Goal: Task Accomplishment & Management: Use online tool/utility

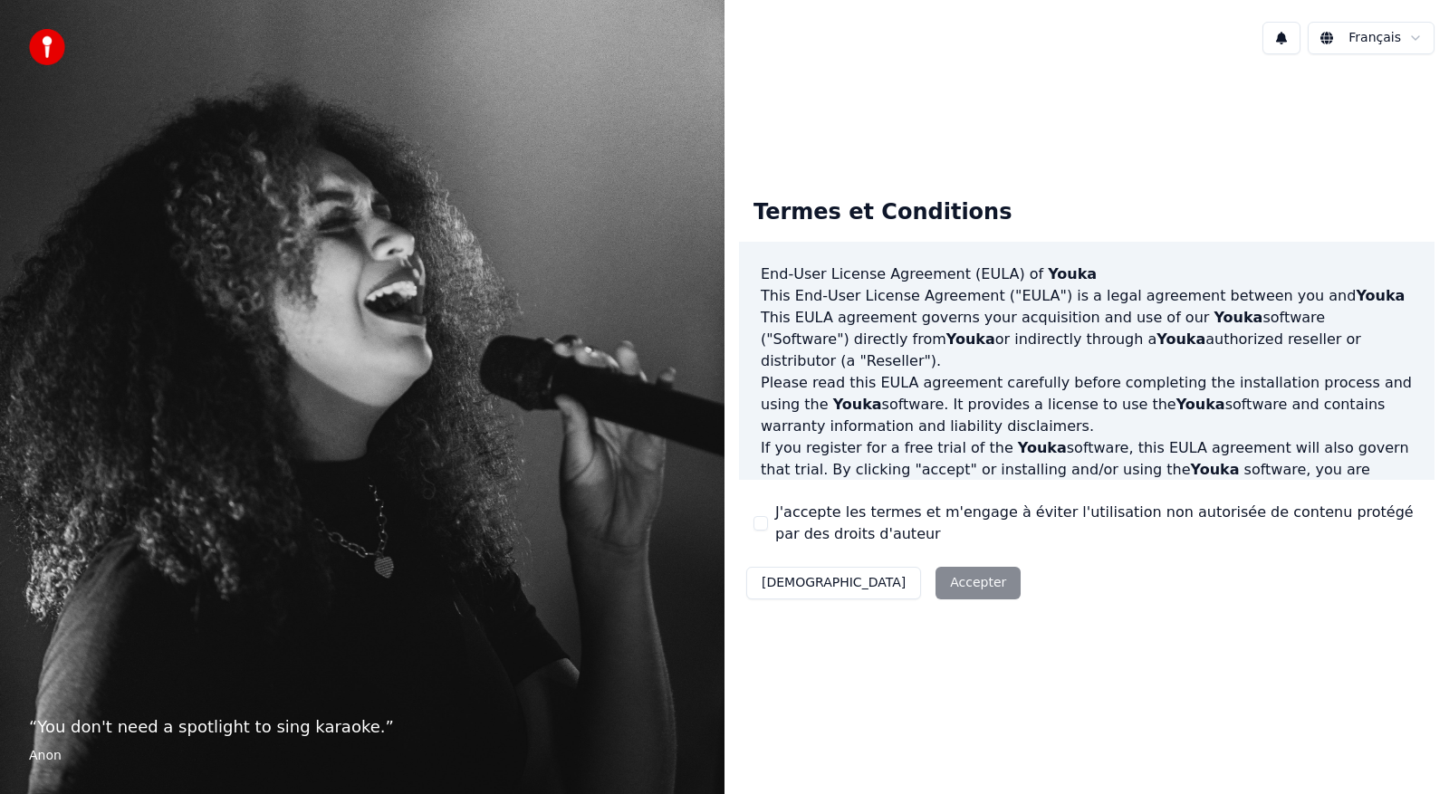
click at [883, 576] on div "Décliner Accepter" at bounding box center [883, 583] width 289 height 47
click at [906, 584] on div "Décliner Accepter" at bounding box center [883, 583] width 289 height 47
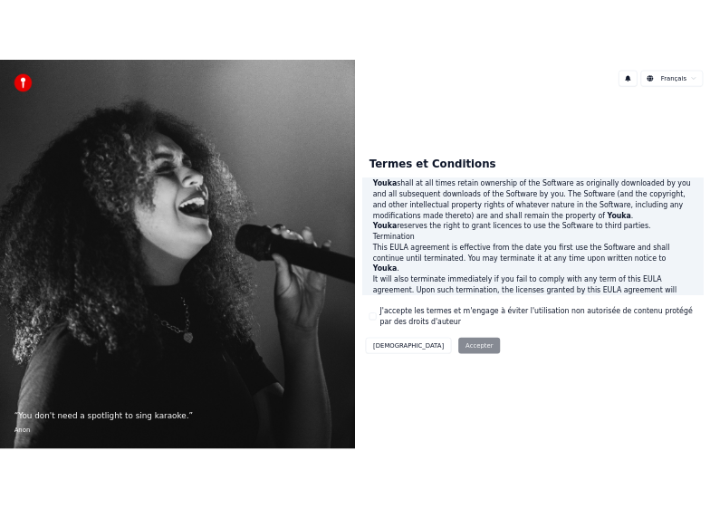
scroll to position [914, 0]
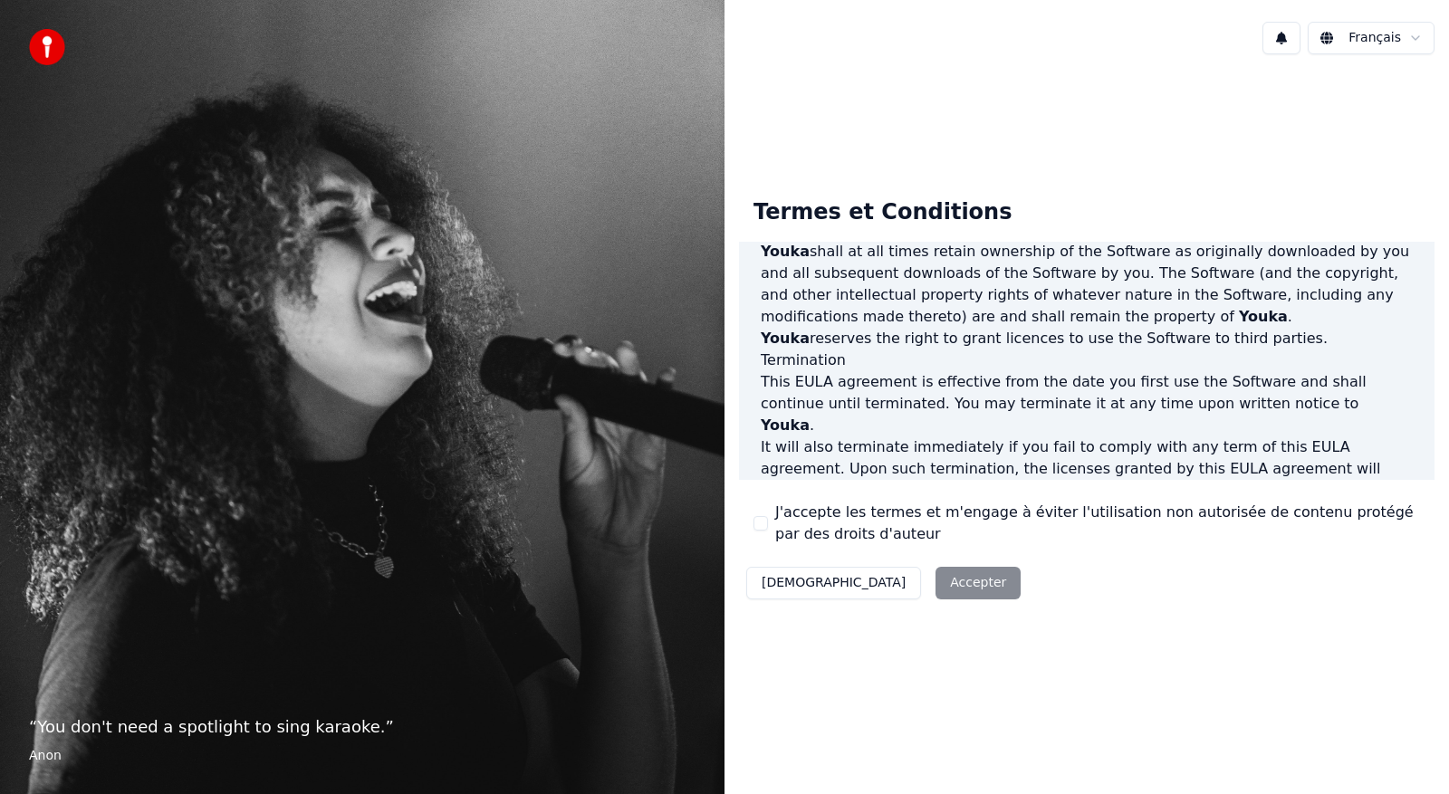
click at [888, 585] on div "Décliner Accepter" at bounding box center [883, 583] width 289 height 47
click at [755, 513] on div "J'accepte les termes et m'engage à éviter l'utilisation non autorisée de conten…" at bounding box center [1086, 523] width 667 height 43
click at [796, 509] on label "J'accepte les termes et m'engage à éviter l'utilisation non autorisée de conten…" at bounding box center [1097, 523] width 645 height 43
click at [768, 516] on button "J'accepte les termes et m'engage à éviter l'utilisation non autorisée de conten…" at bounding box center [760, 523] width 14 height 14
click at [798, 525] on label "J'accepte les termes et m'engage à éviter l'utilisation non autorisée de conten…" at bounding box center [1097, 523] width 645 height 43
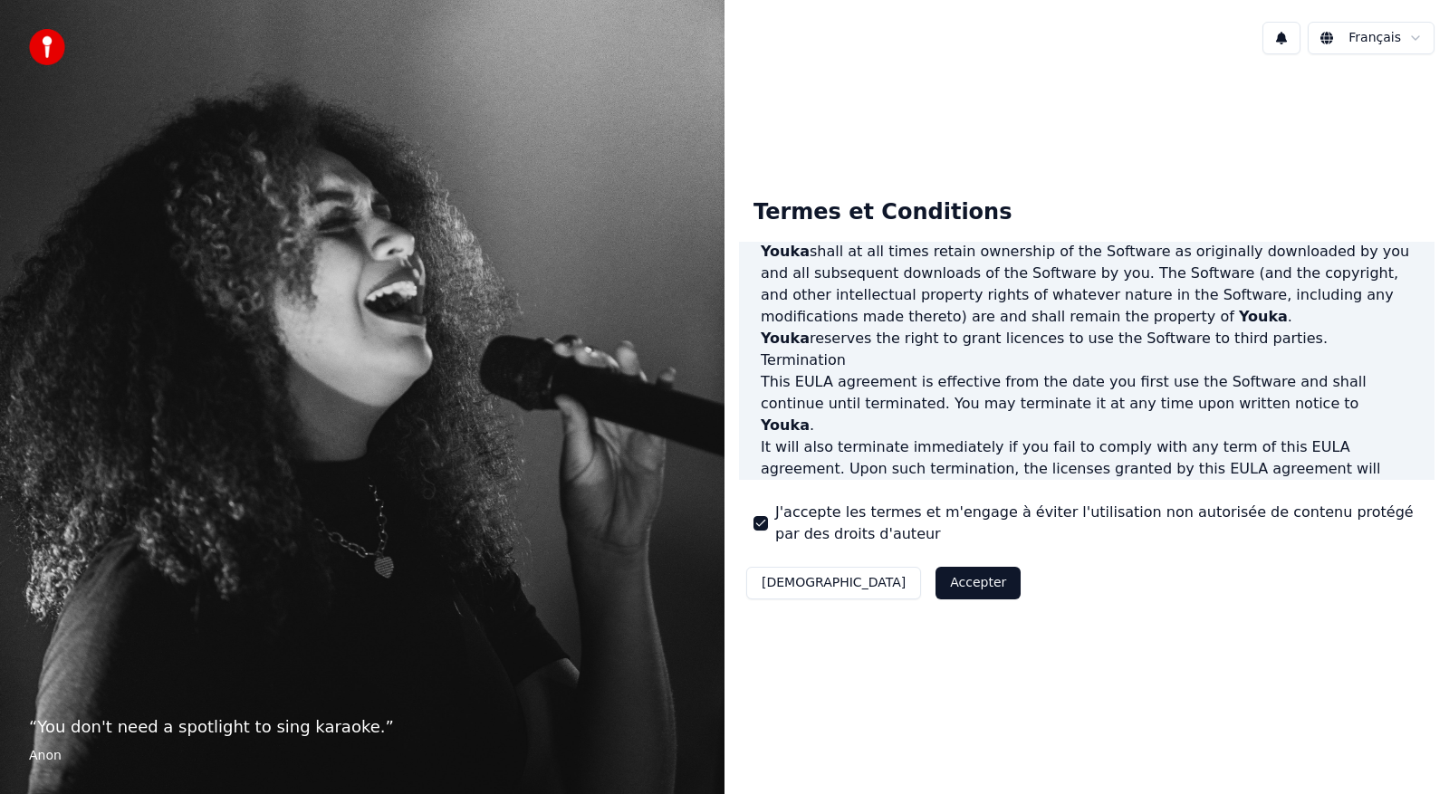
click at [768, 525] on button "J'accepte les termes et m'engage à éviter l'utilisation non autorisée de conten…" at bounding box center [760, 523] width 14 height 14
click at [869, 588] on div "Décliner Accepter" at bounding box center [883, 583] width 289 height 47
click at [762, 512] on div "J'accepte les termes et m'engage à éviter l'utilisation non autorisée de conten…" at bounding box center [1086, 523] width 667 height 43
click at [796, 505] on label "J'accepte les termes et m'engage à éviter l'utilisation non autorisée de conten…" at bounding box center [1097, 523] width 645 height 43
click at [768, 516] on button "J'accepte les termes et m'engage à éviter l'utilisation non autorisée de conten…" at bounding box center [760, 523] width 14 height 14
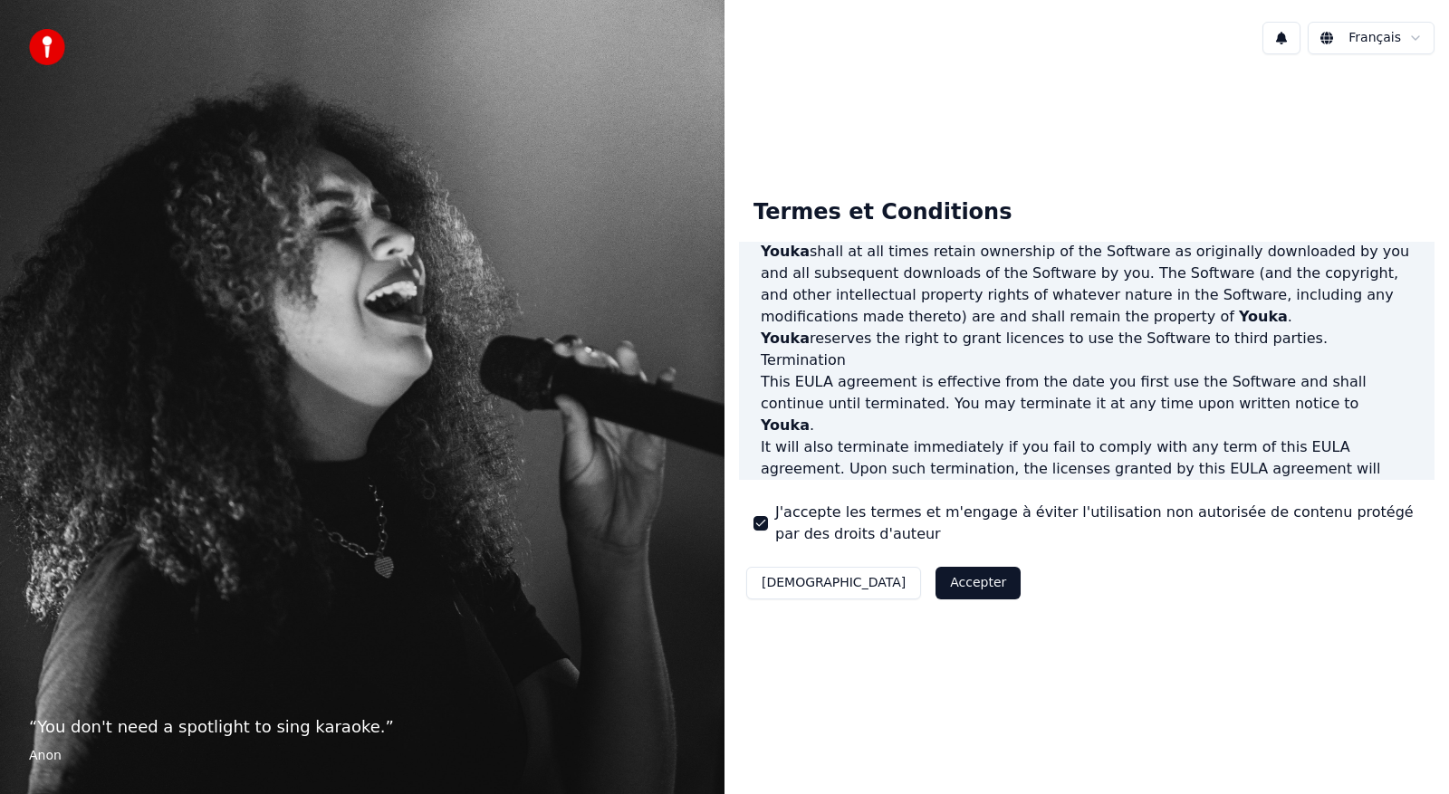
click at [935, 581] on button "Accepter" at bounding box center [977, 583] width 85 height 33
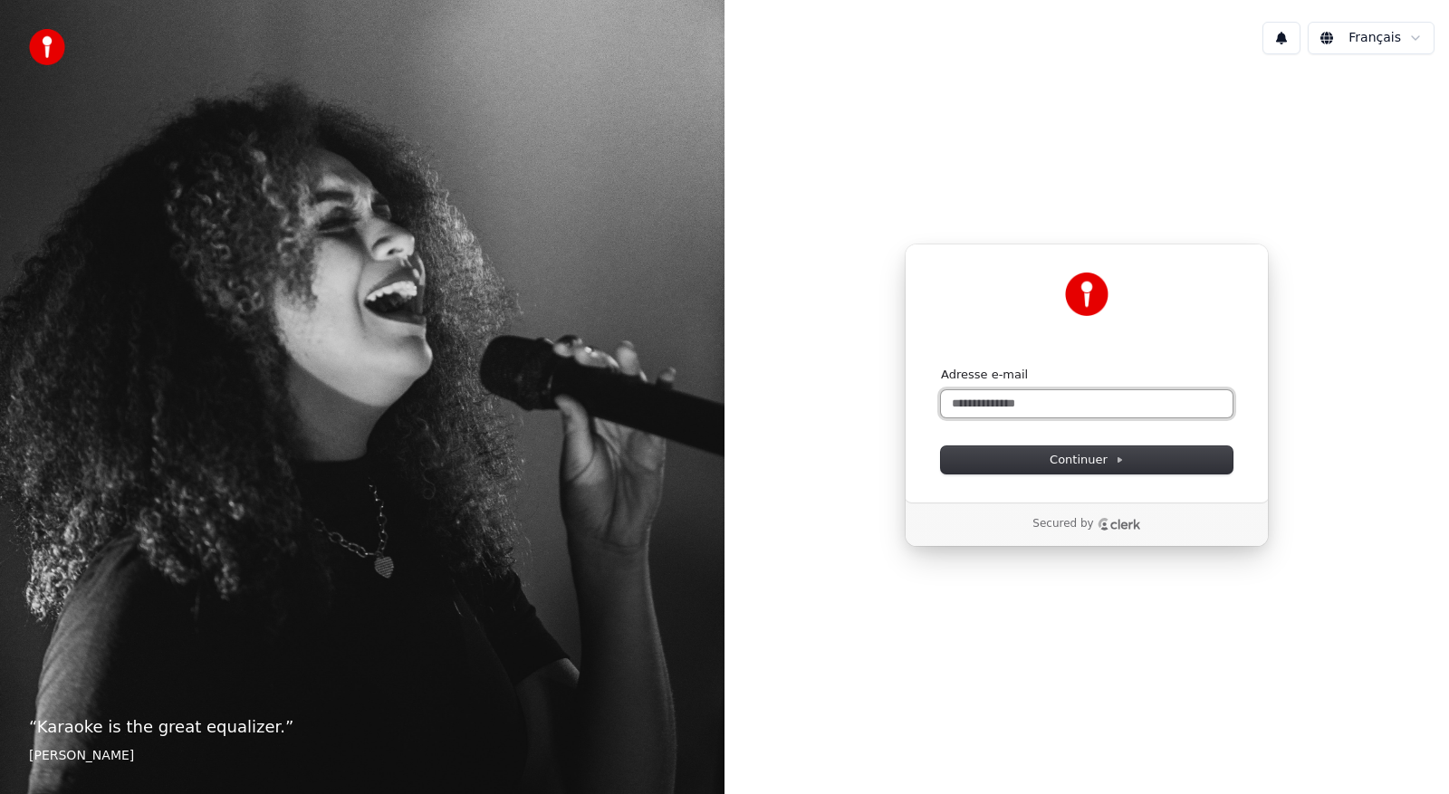
click at [1155, 405] on input "Adresse e-mail" at bounding box center [1087, 403] width 292 height 27
click at [941, 367] on button "submit" at bounding box center [941, 367] width 0 height 0
type input "**********"
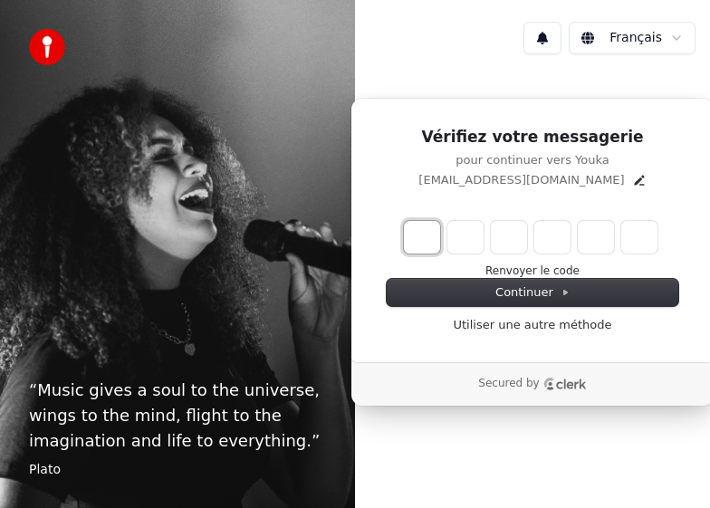
click at [432, 245] on input "Enter verification code. Digit 1" at bounding box center [422, 237] width 36 height 33
type input "*"
type input "**"
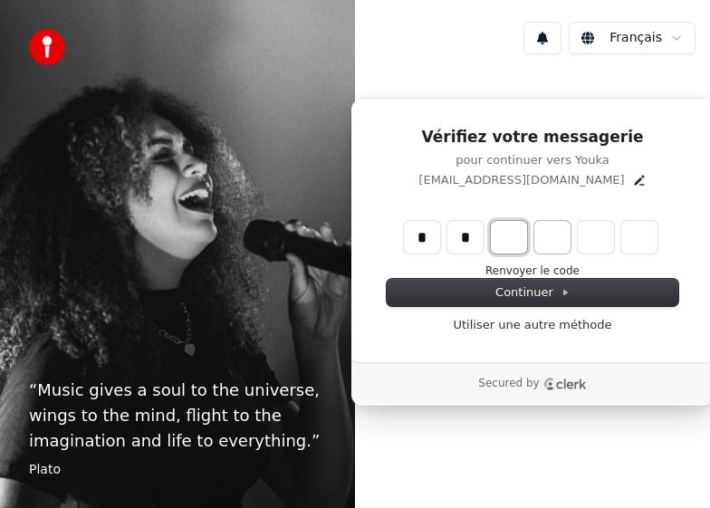
type input "*"
type input "***"
type input "*"
type input "****"
type input "*"
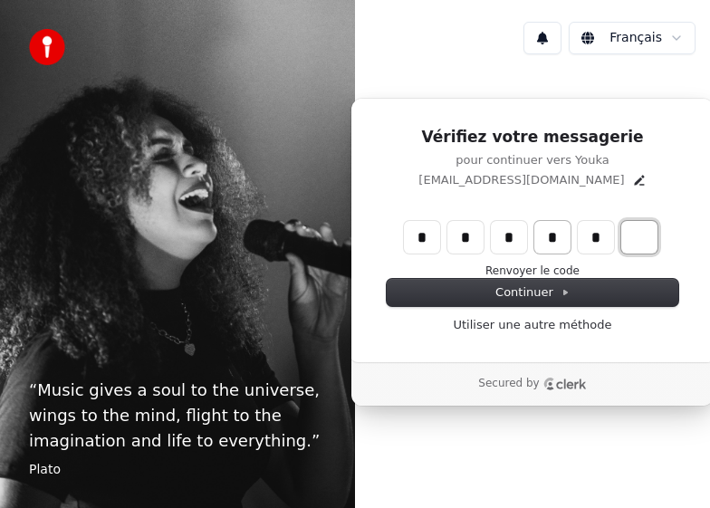
type input "******"
type input "*"
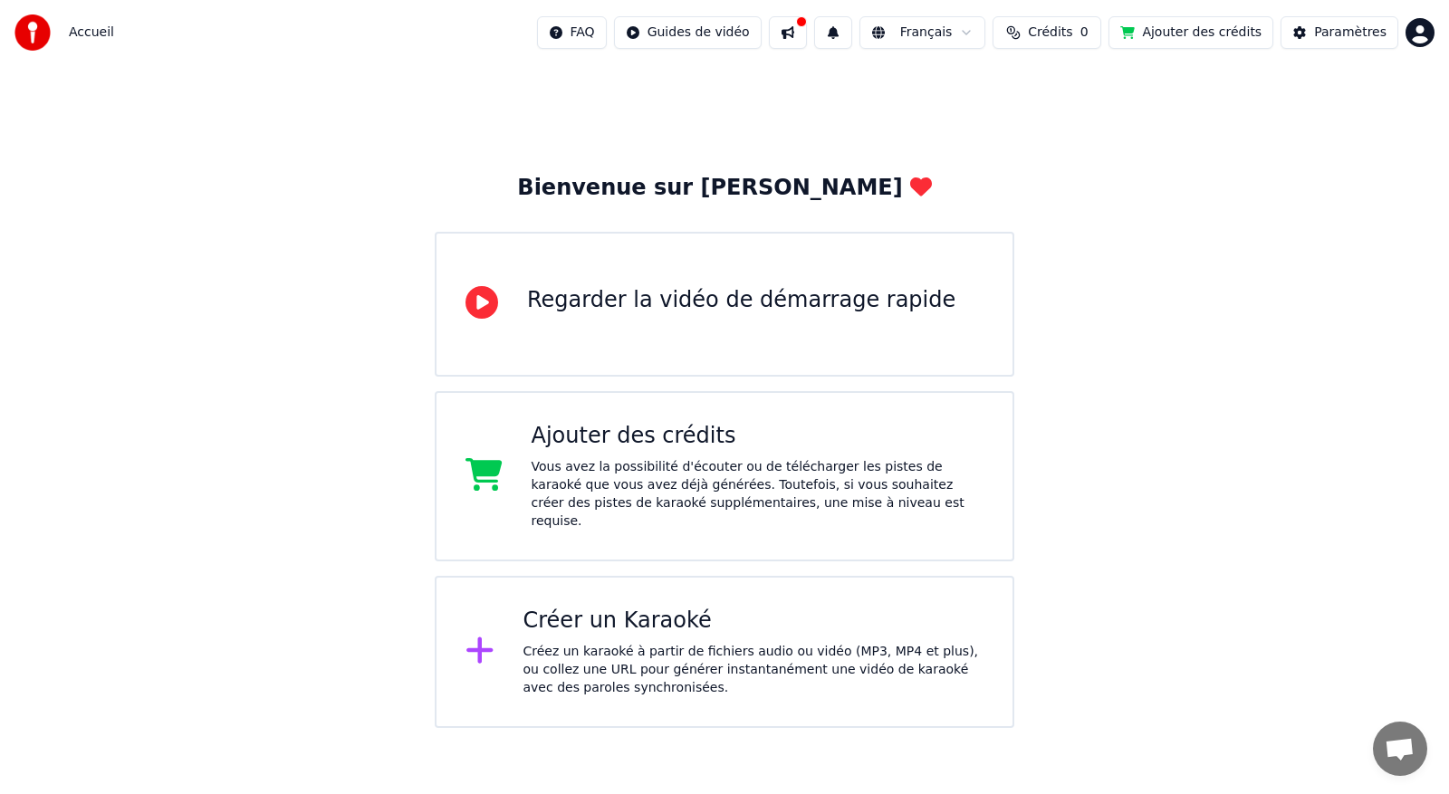
click at [709, 307] on div "Regarder la vidéo de démarrage rapide" at bounding box center [741, 300] width 428 height 29
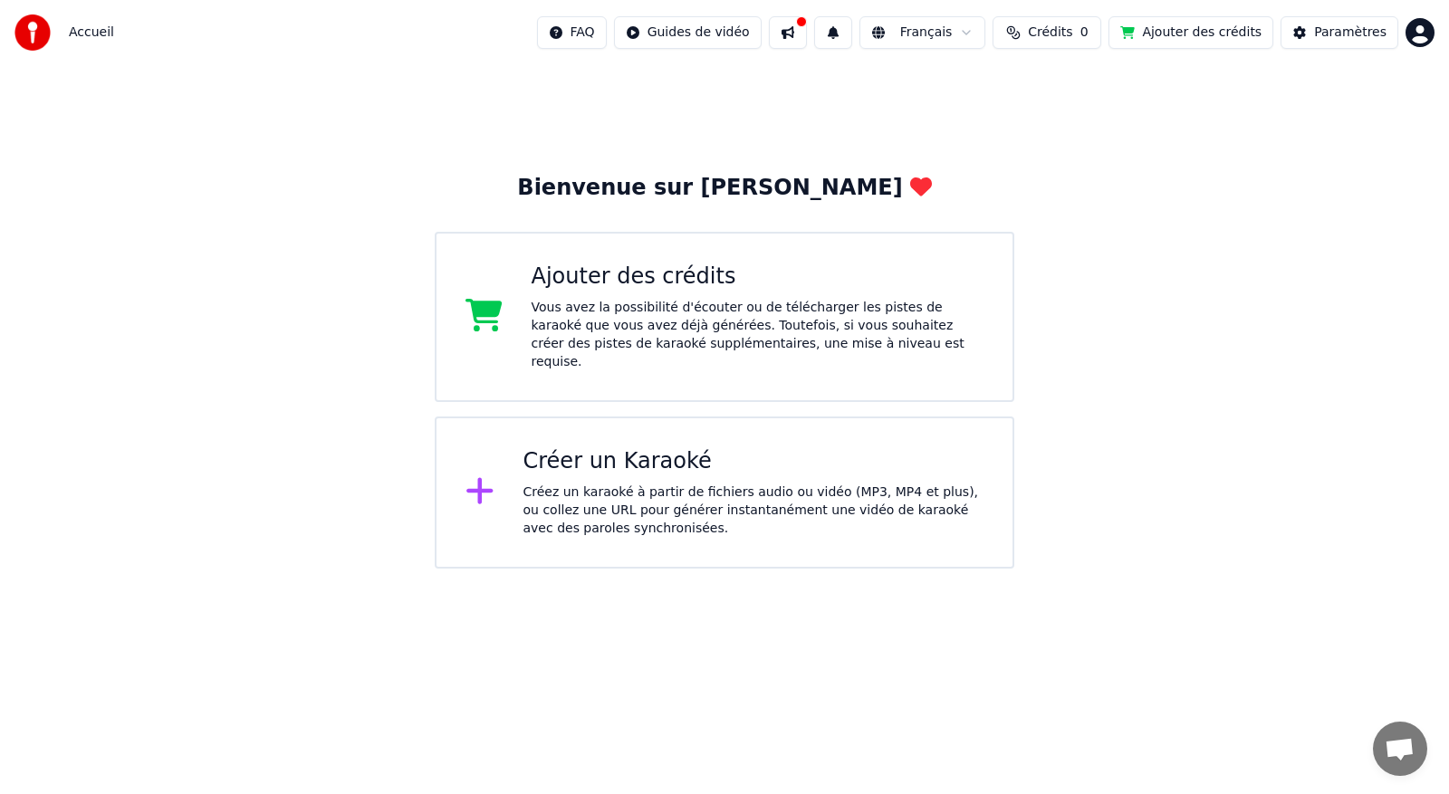
click at [709, 484] on div "Créez un karaoké à partir de fichiers audio ou vidéo (MP3, MP4 et plus), ou col…" at bounding box center [753, 511] width 461 height 54
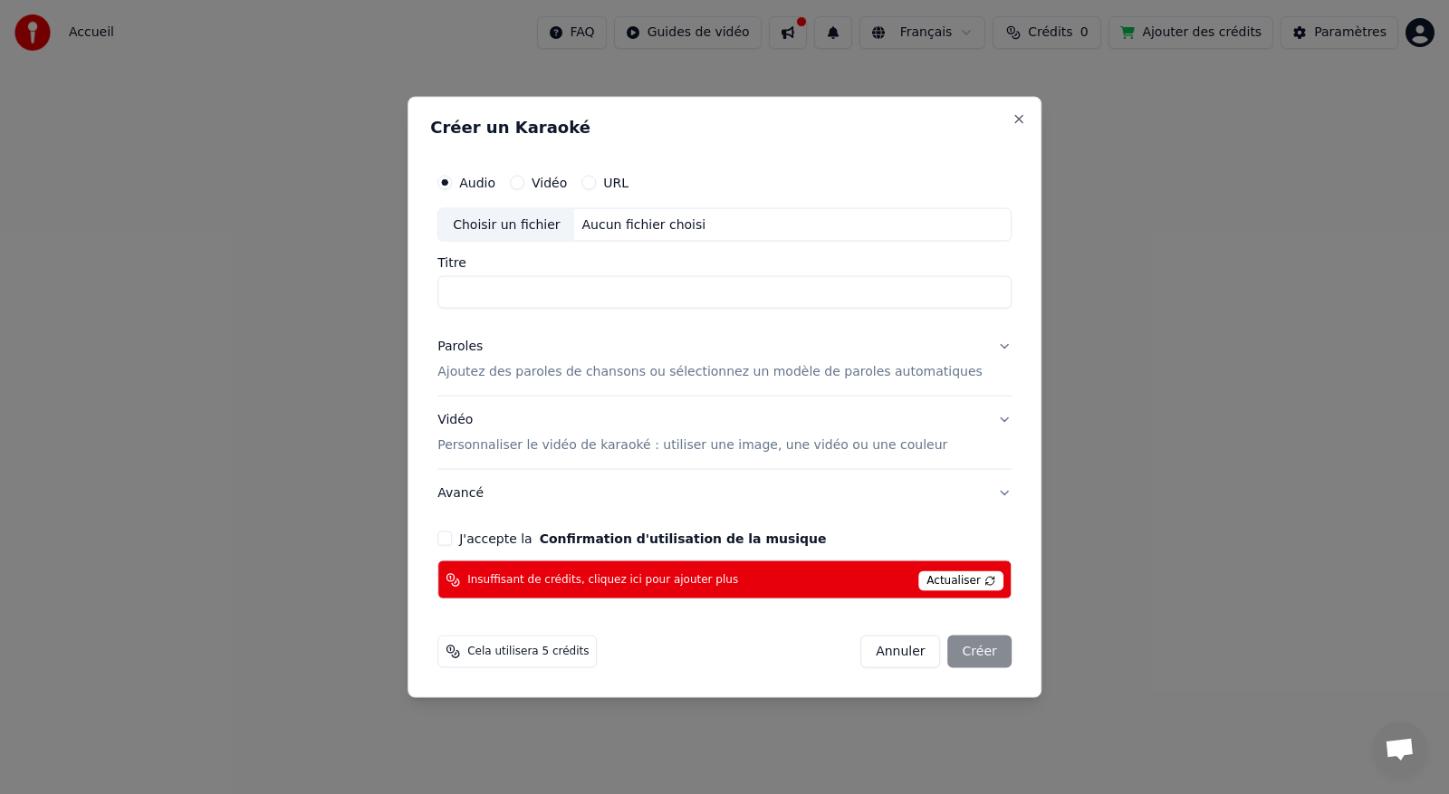
click at [619, 180] on div "URL" at bounding box center [604, 182] width 47 height 14
click at [596, 185] on button "URL" at bounding box center [588, 182] width 14 height 14
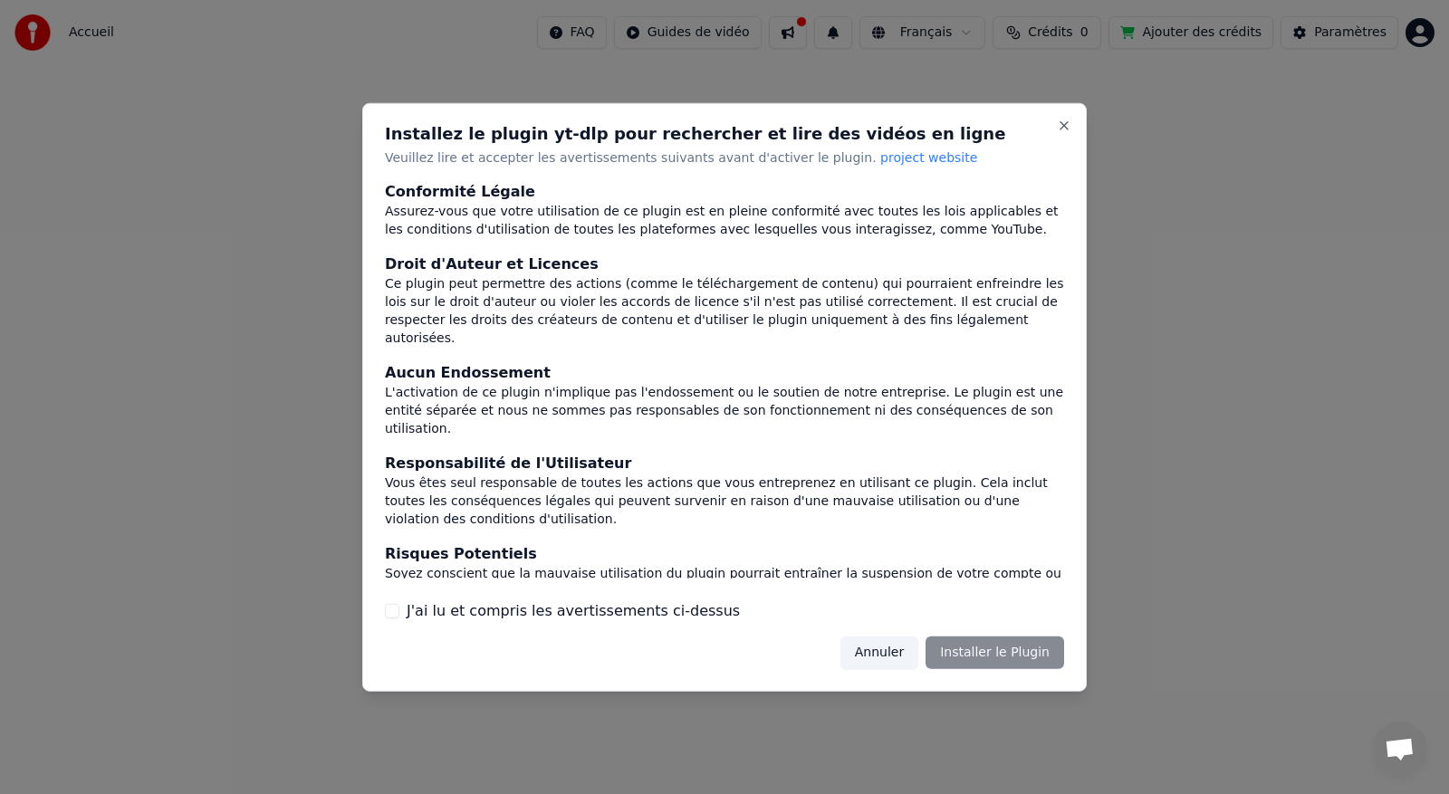
scroll to position [59, 0]
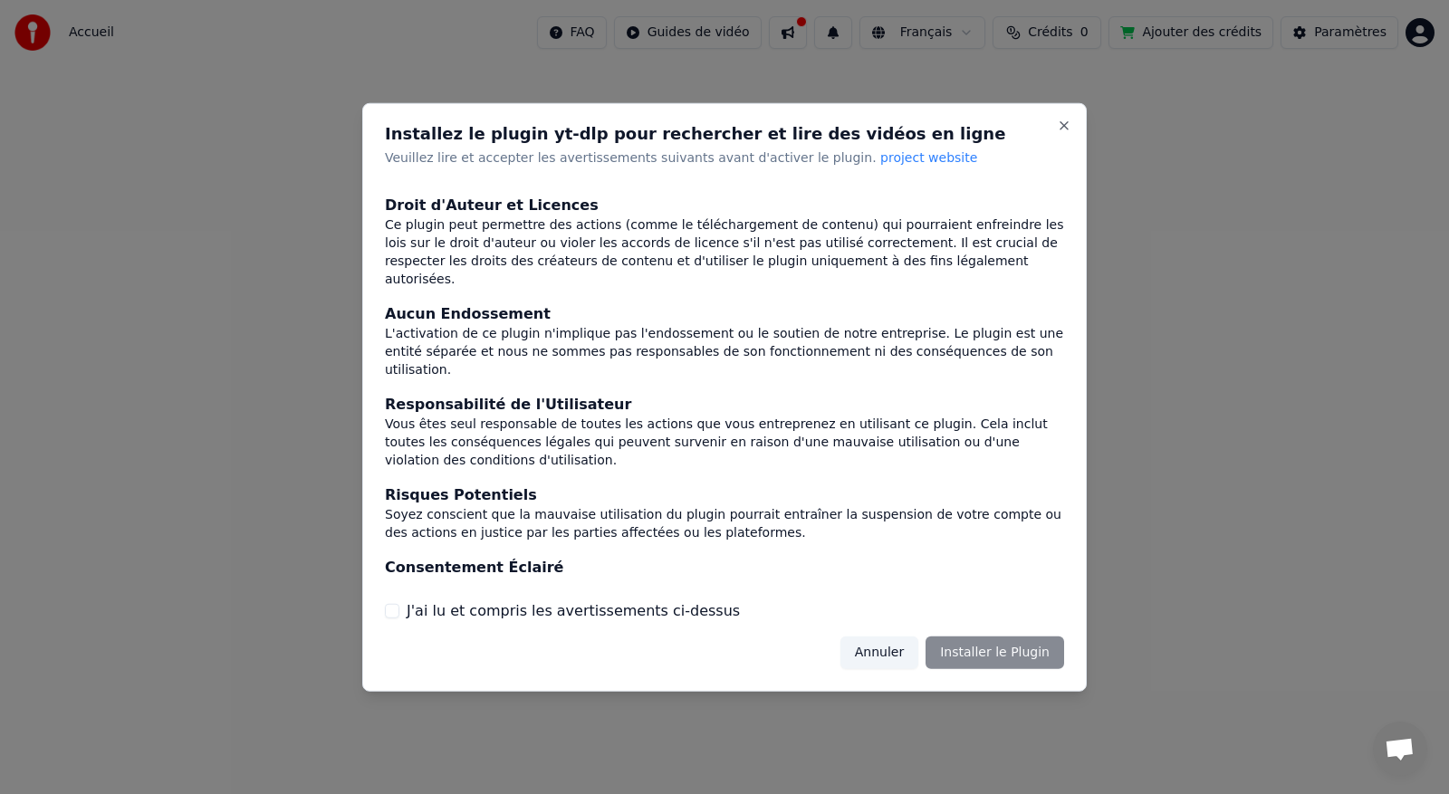
click at [394, 507] on button "J'ai lu et compris les avertissements ci-dessus" at bounding box center [392, 611] width 14 height 14
click at [709, 507] on button "Installer le Plugin" at bounding box center [994, 653] width 139 height 33
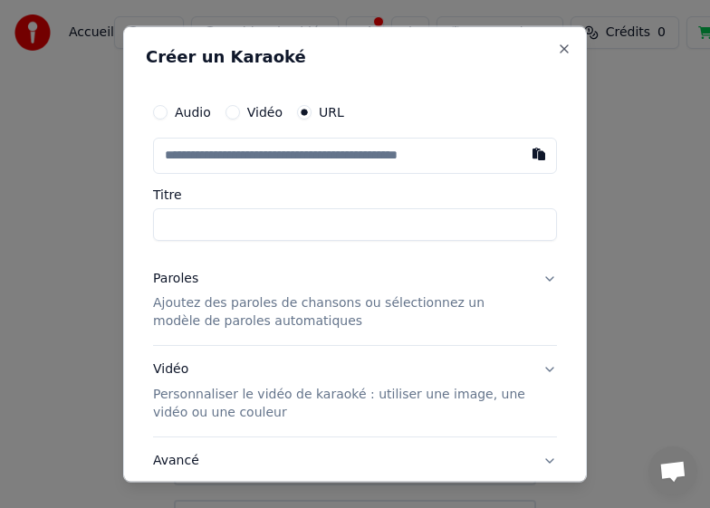
click at [246, 151] on input "text" at bounding box center [355, 155] width 404 height 36
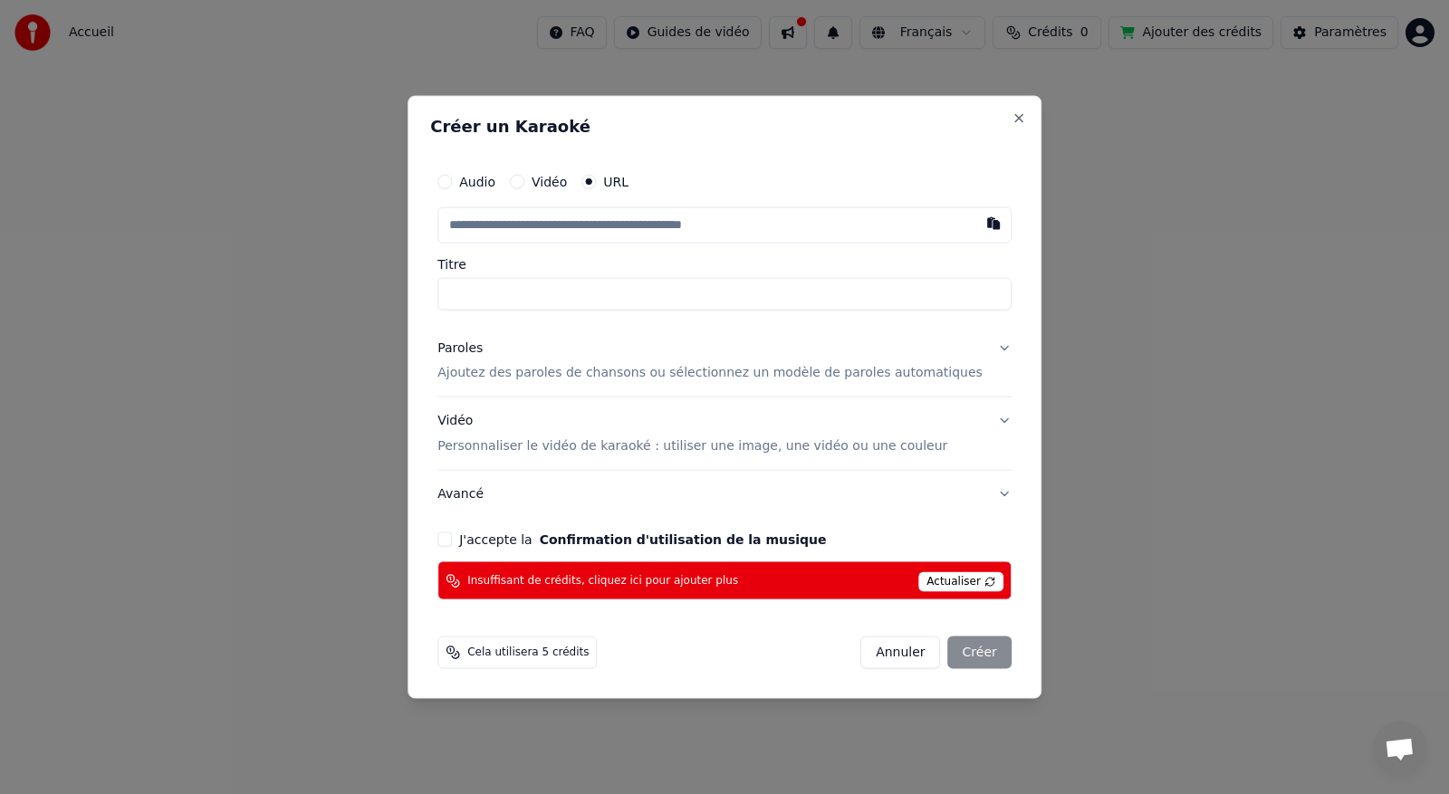
click at [568, 226] on input "text" at bounding box center [724, 224] width 574 height 36
click at [709, 224] on button "button" at bounding box center [993, 222] width 36 height 33
type input "**********"
click at [594, 381] on p "Ajoutez des paroles de chansons ou sélectionnez un modèle de paroles automatiqu…" at bounding box center [709, 373] width 545 height 18
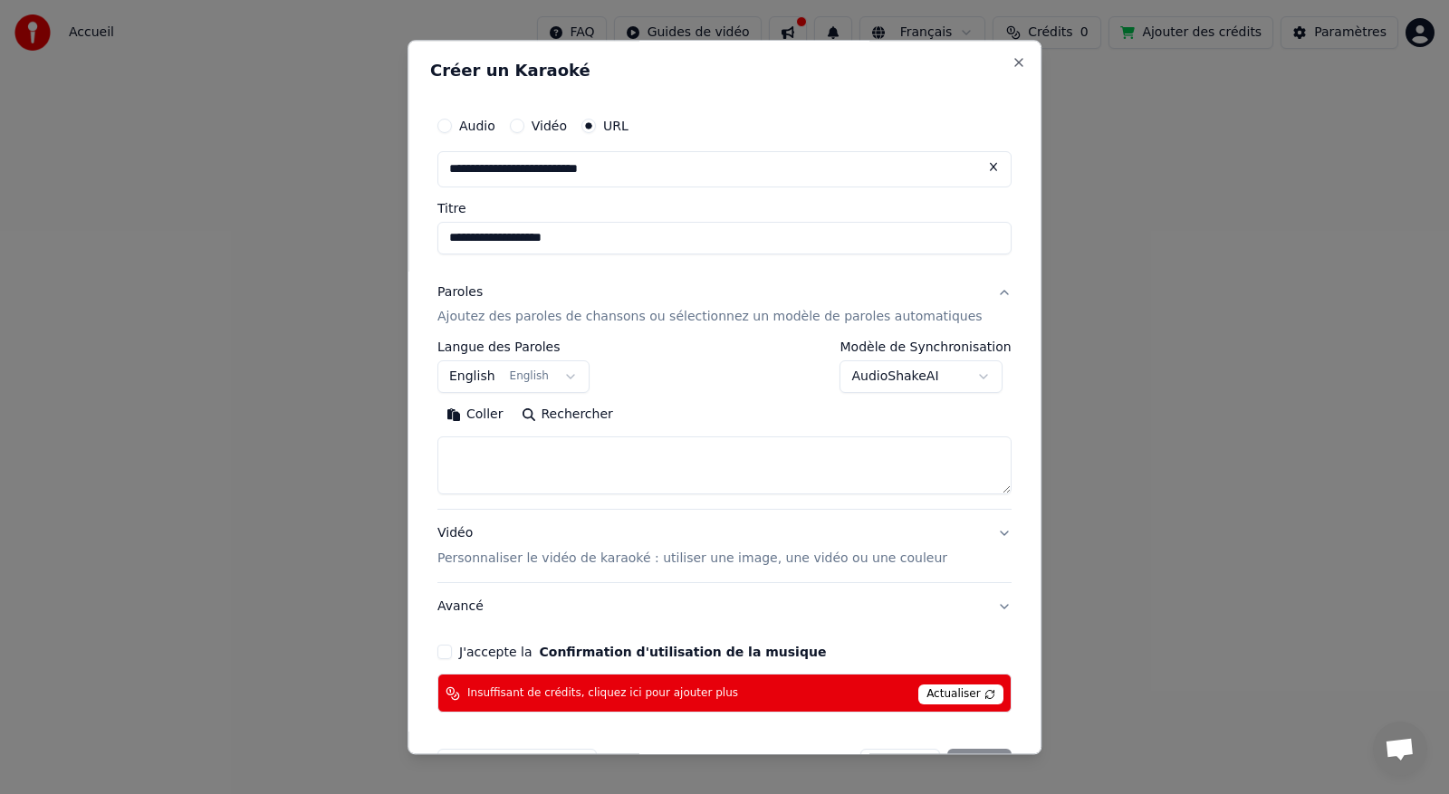
click at [571, 375] on button "English English" at bounding box center [513, 377] width 152 height 33
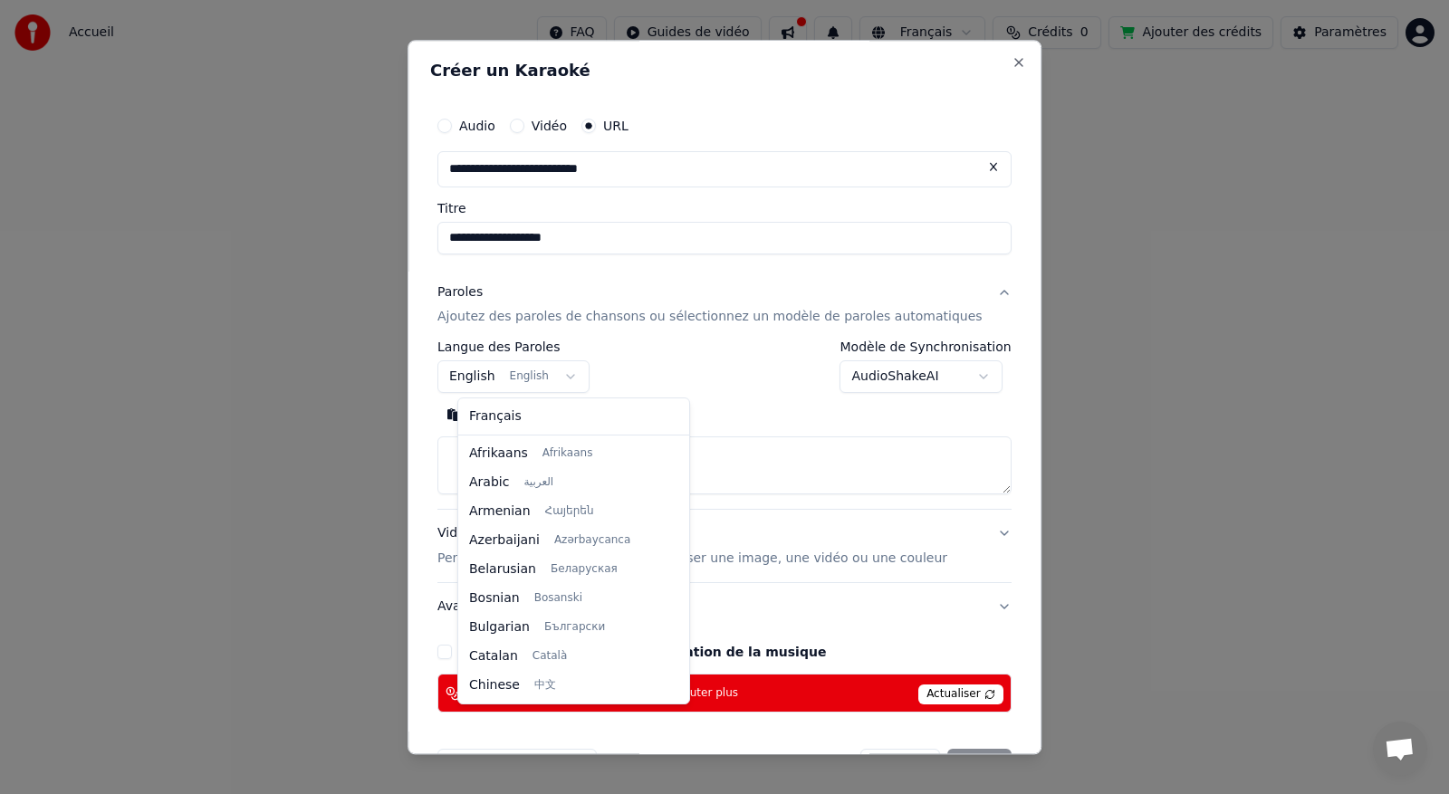
scroll to position [145, 0]
select select "**"
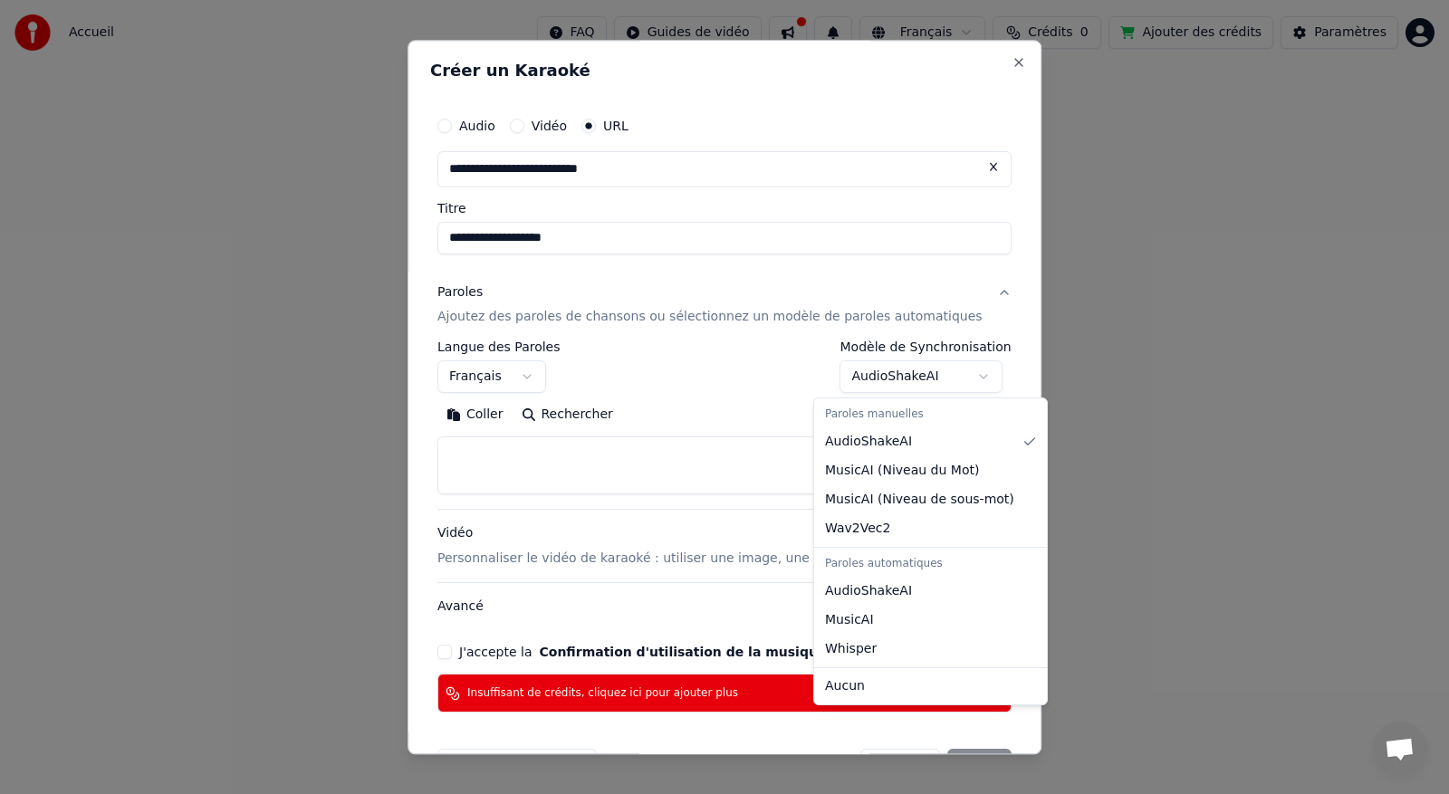
click at [709, 379] on body "**********" at bounding box center [724, 284] width 1449 height 569
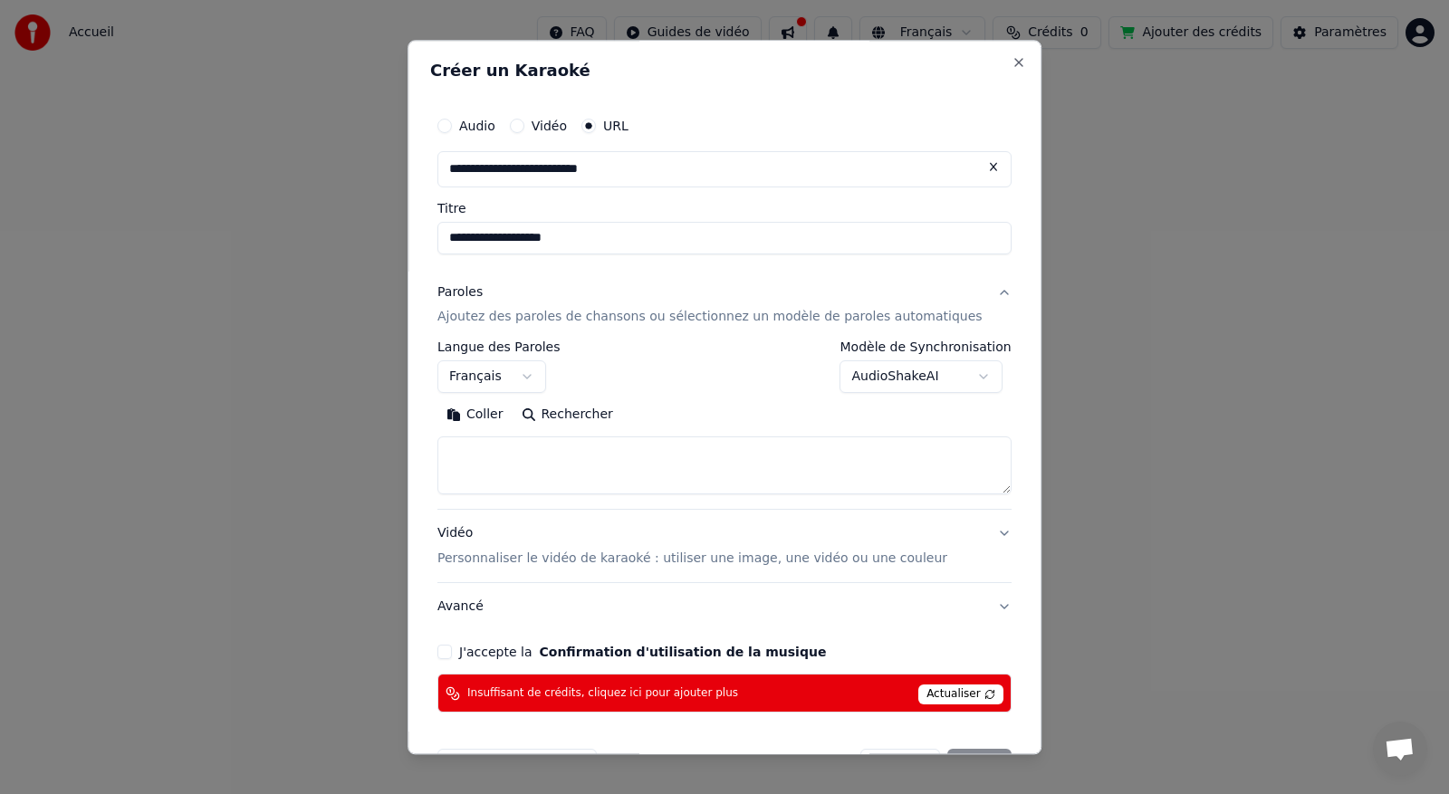
click at [709, 379] on body "**********" at bounding box center [724, 284] width 1449 height 569
click at [551, 442] on textarea at bounding box center [724, 466] width 574 height 58
click at [489, 412] on button "Coller" at bounding box center [474, 415] width 75 height 29
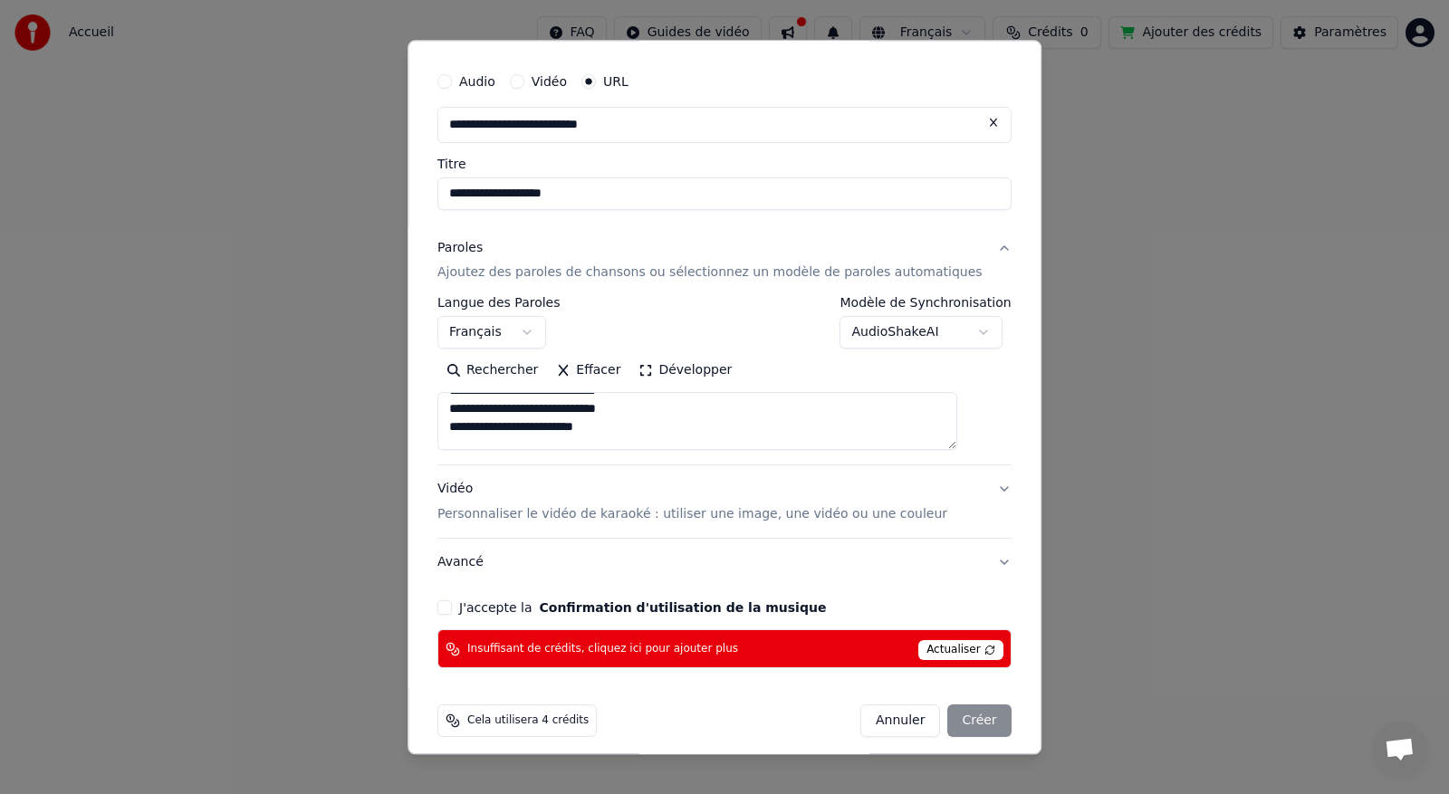
scroll to position [56, 0]
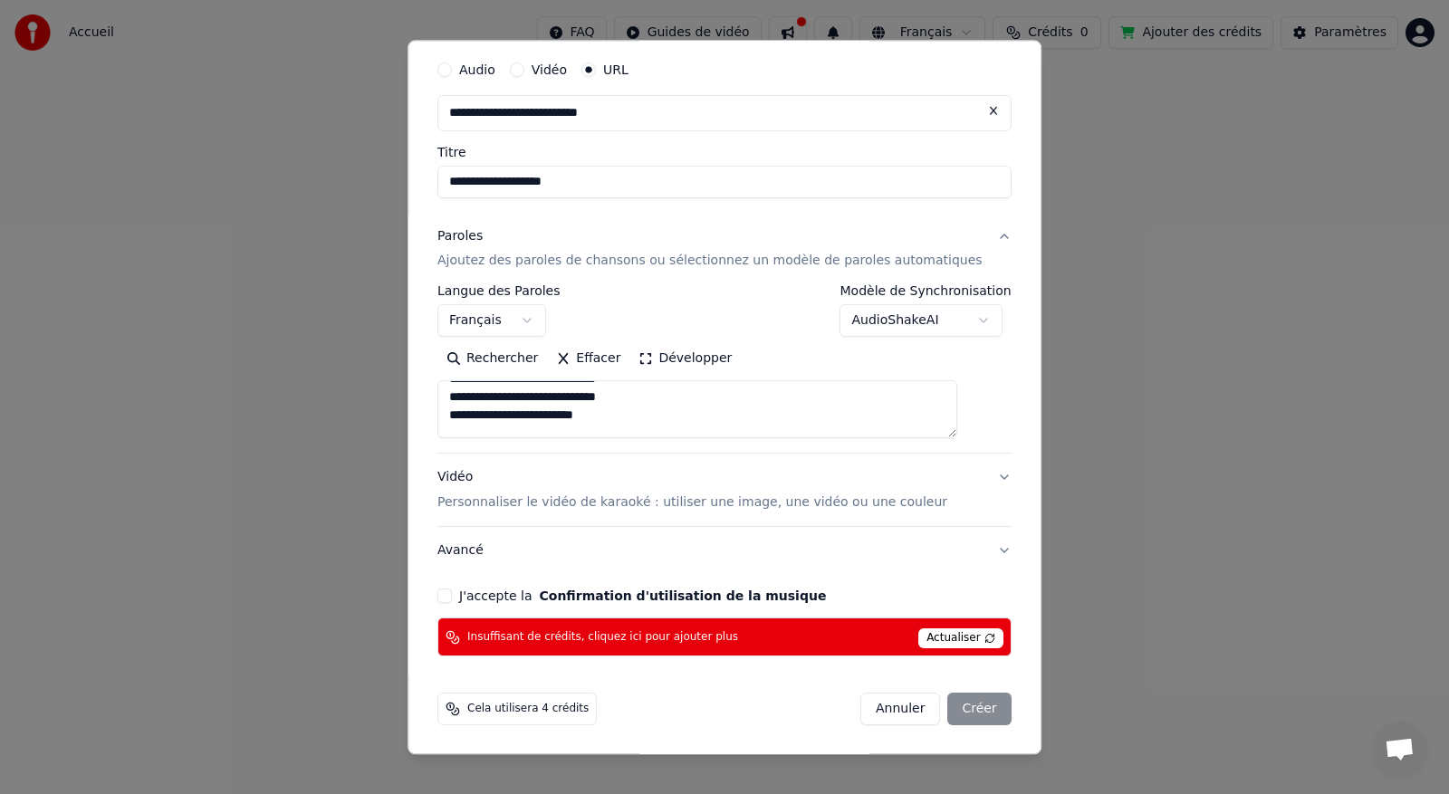
click at [709, 507] on span "Actualiser" at bounding box center [960, 639] width 85 height 20
click at [452, 507] on button "J'accepte la Confirmation d'utilisation de la musique" at bounding box center [444, 597] width 14 height 14
click at [709, 507] on span "Actualiser" at bounding box center [960, 639] width 85 height 20
click at [598, 507] on span "Insuffisant de crédits, cliquez ici pour ajouter plus" at bounding box center [602, 637] width 271 height 14
click at [709, 507] on span "Actualiser" at bounding box center [960, 639] width 85 height 20
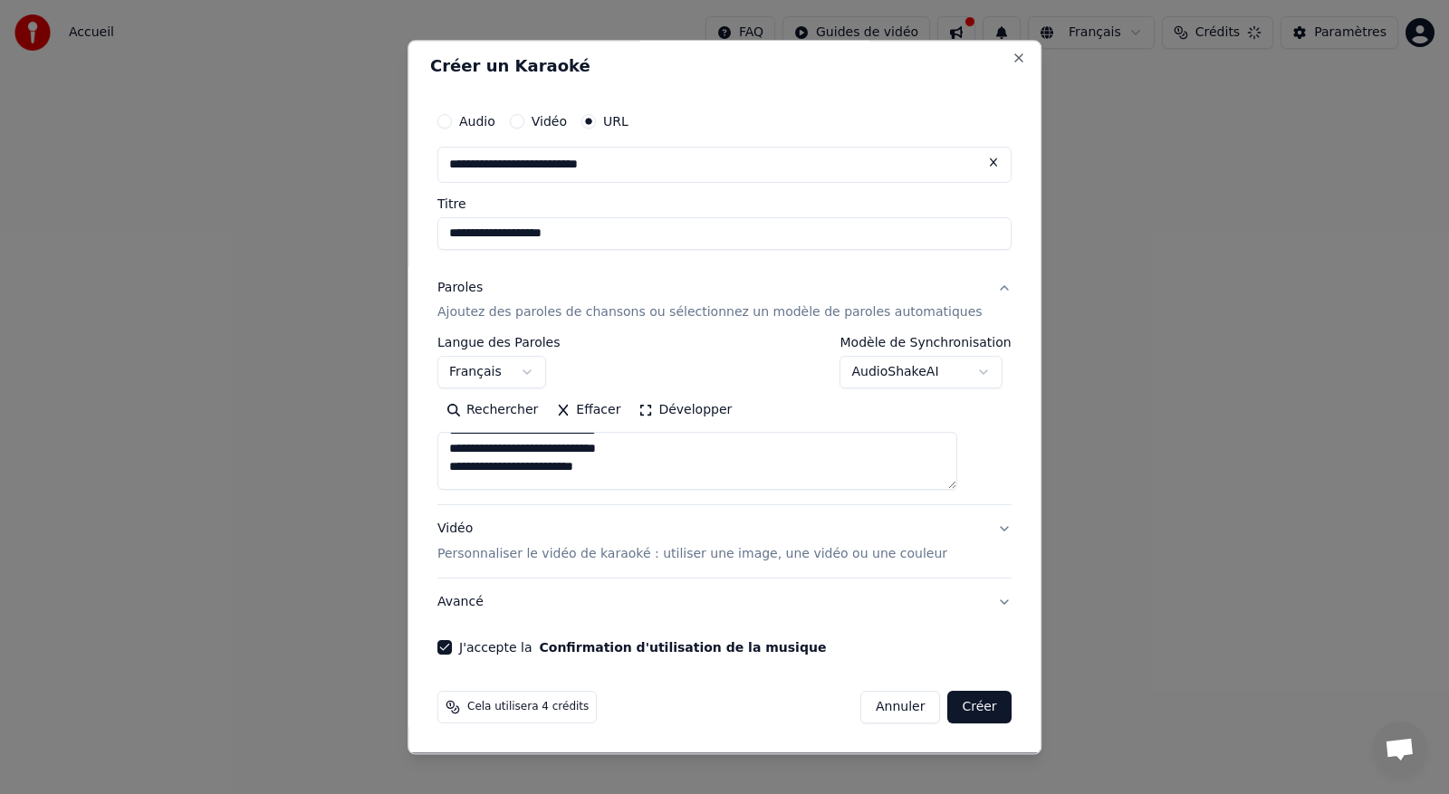
scroll to position [5, 0]
click at [709, 507] on button "Créer" at bounding box center [979, 708] width 63 height 33
type textarea "**********"
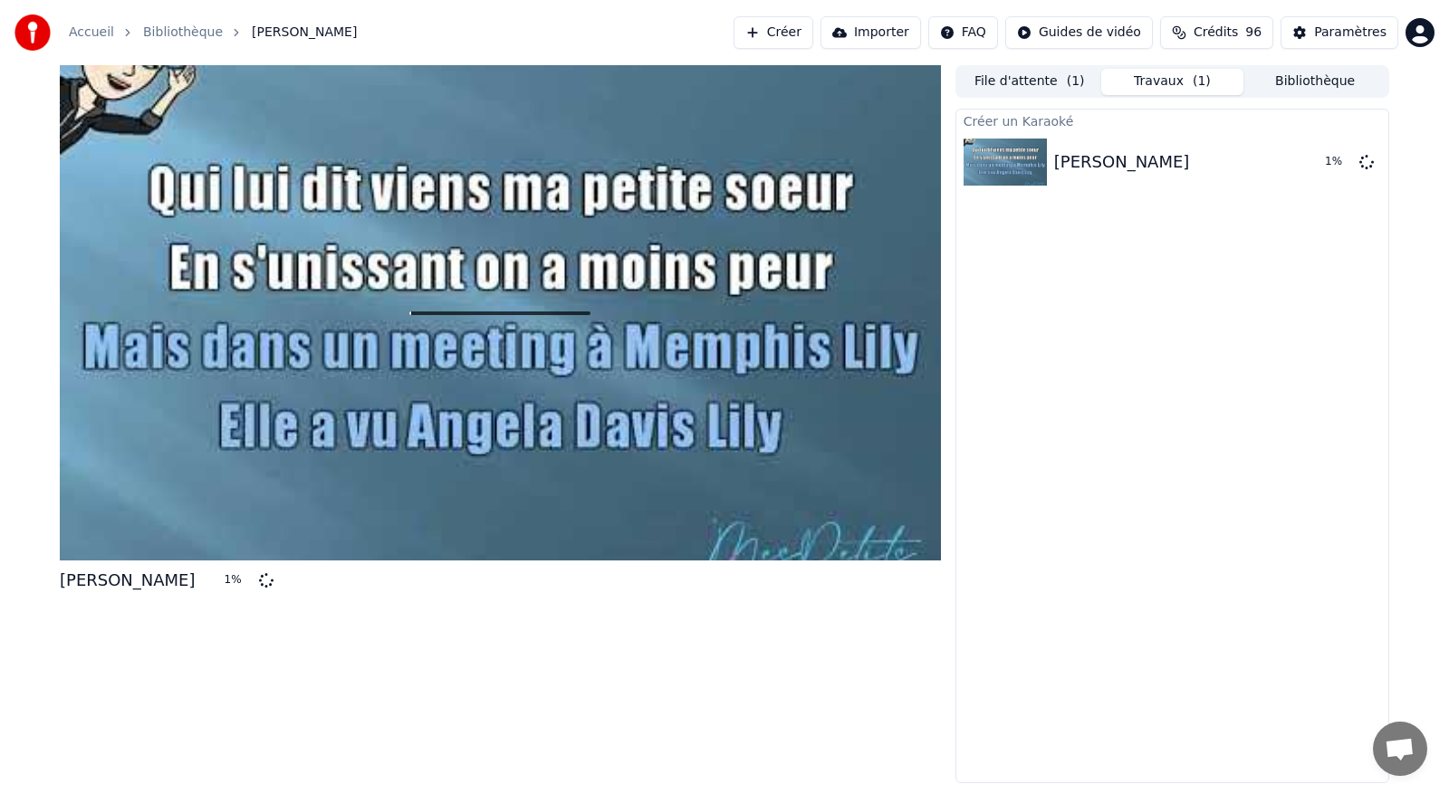
click at [709, 463] on div at bounding box center [500, 312] width 881 height 495
click at [709, 290] on div at bounding box center [500, 312] width 881 height 495
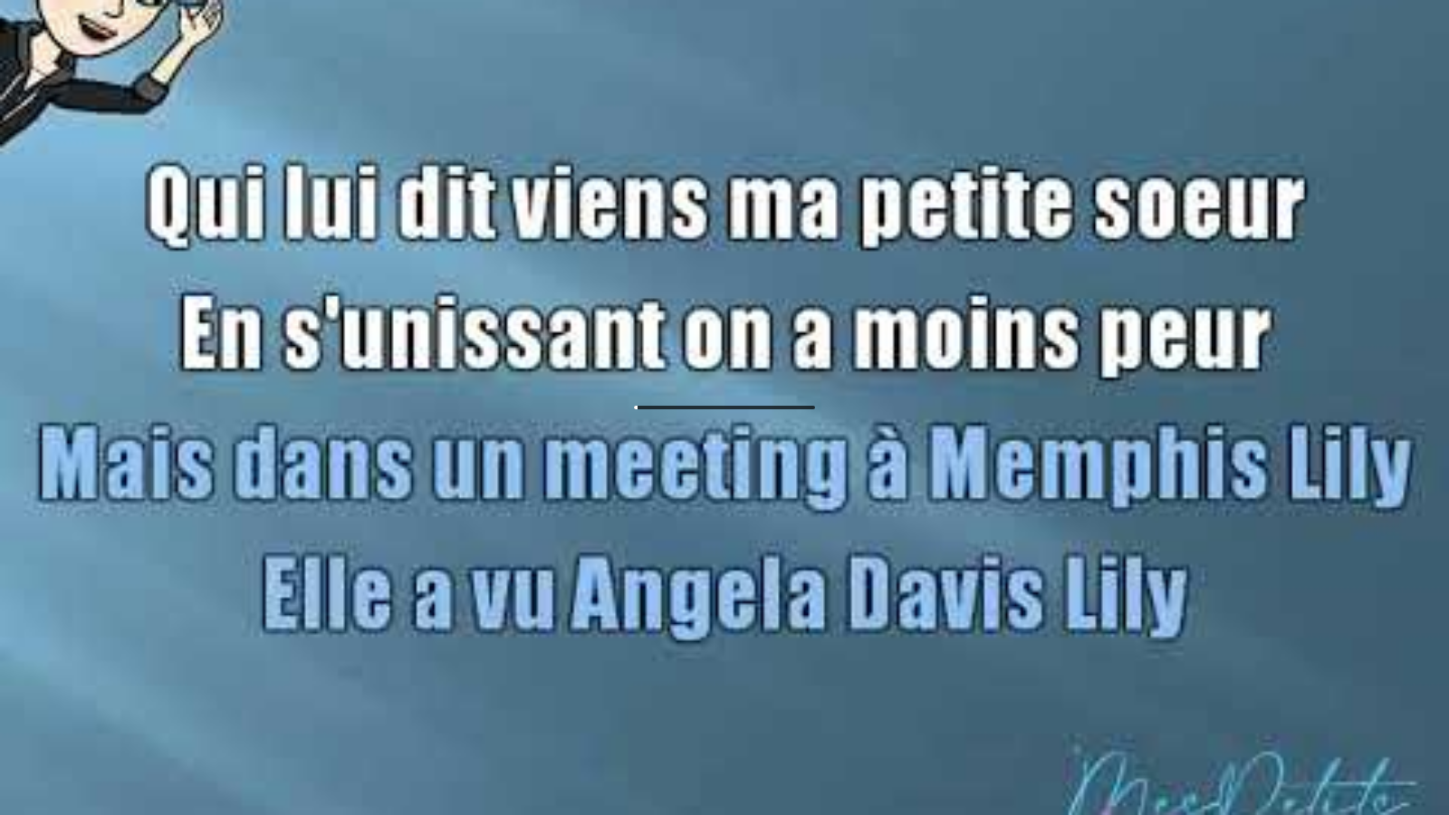
click at [633, 333] on div at bounding box center [724, 407] width 1449 height 815
click at [709, 507] on div at bounding box center [724, 407] width 1449 height 815
click at [551, 302] on div at bounding box center [724, 407] width 1449 height 815
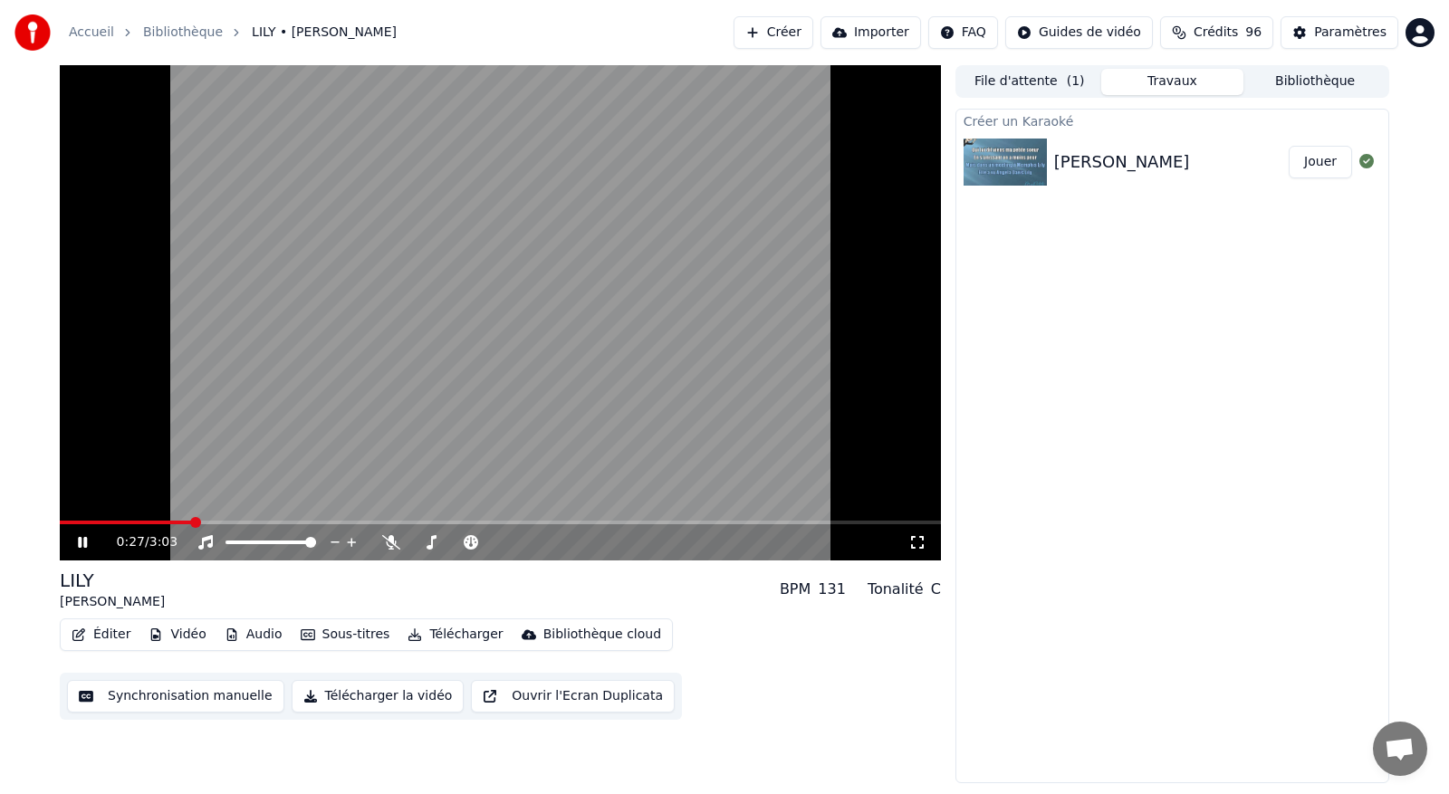
click at [641, 493] on video at bounding box center [500, 312] width 881 height 495
drag, startPoint x: 202, startPoint y: 514, endPoint x: 172, endPoint y: 558, distance: 52.7
click at [105, 507] on div "0:27 / 3:03" at bounding box center [500, 312] width 881 height 495
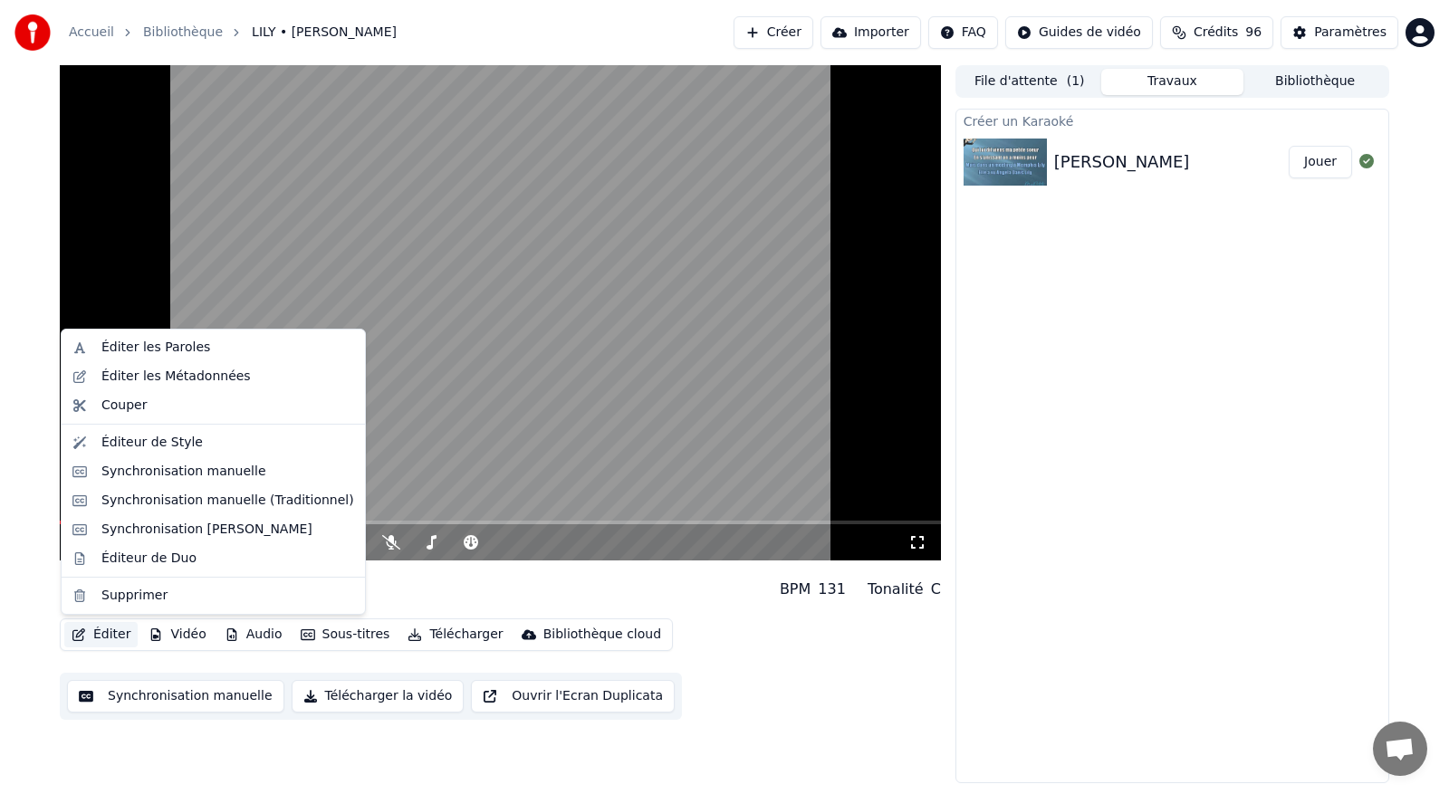
click at [95, 507] on button "Éditer" at bounding box center [100, 634] width 73 height 25
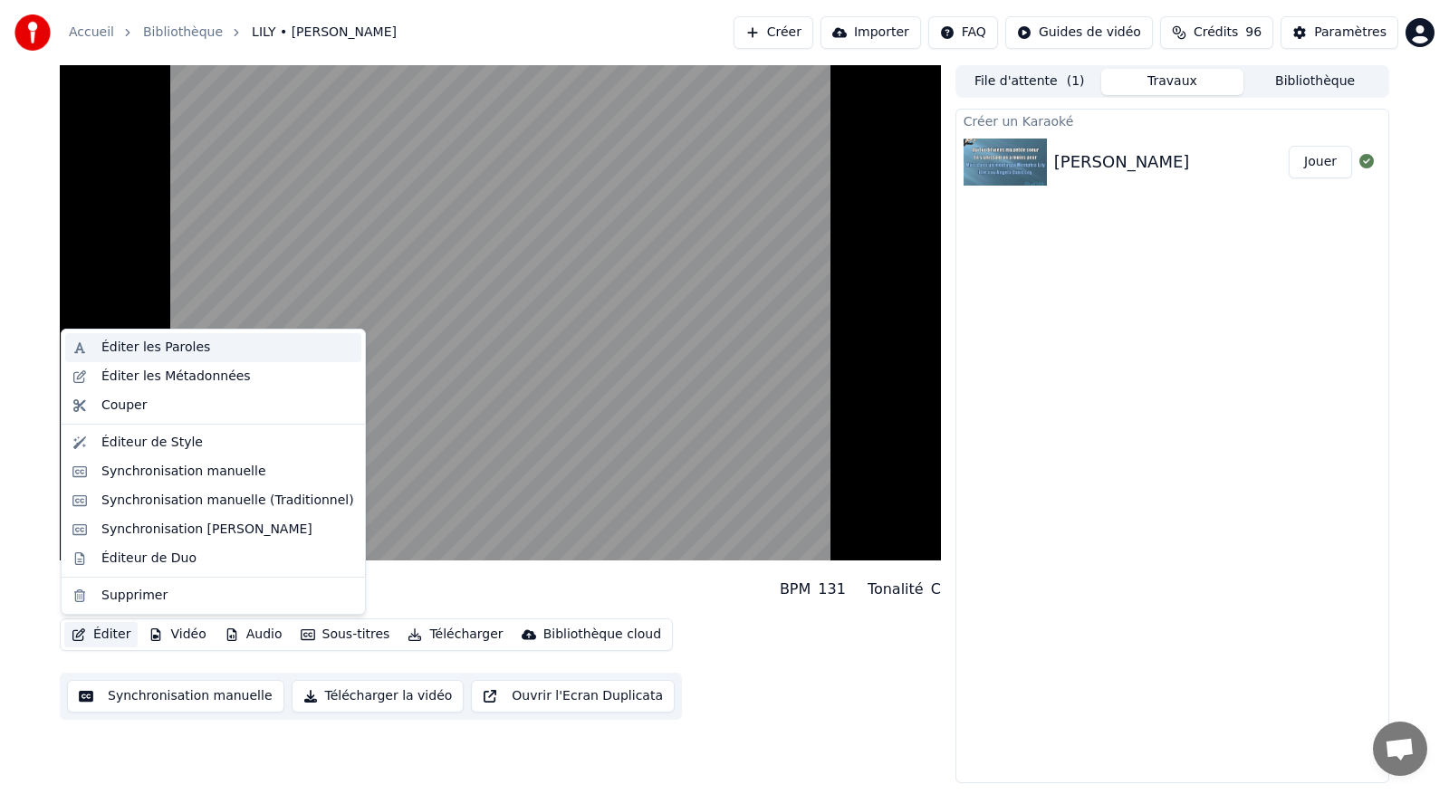
click at [181, 351] on div "Éditer les Paroles" at bounding box center [155, 348] width 109 height 18
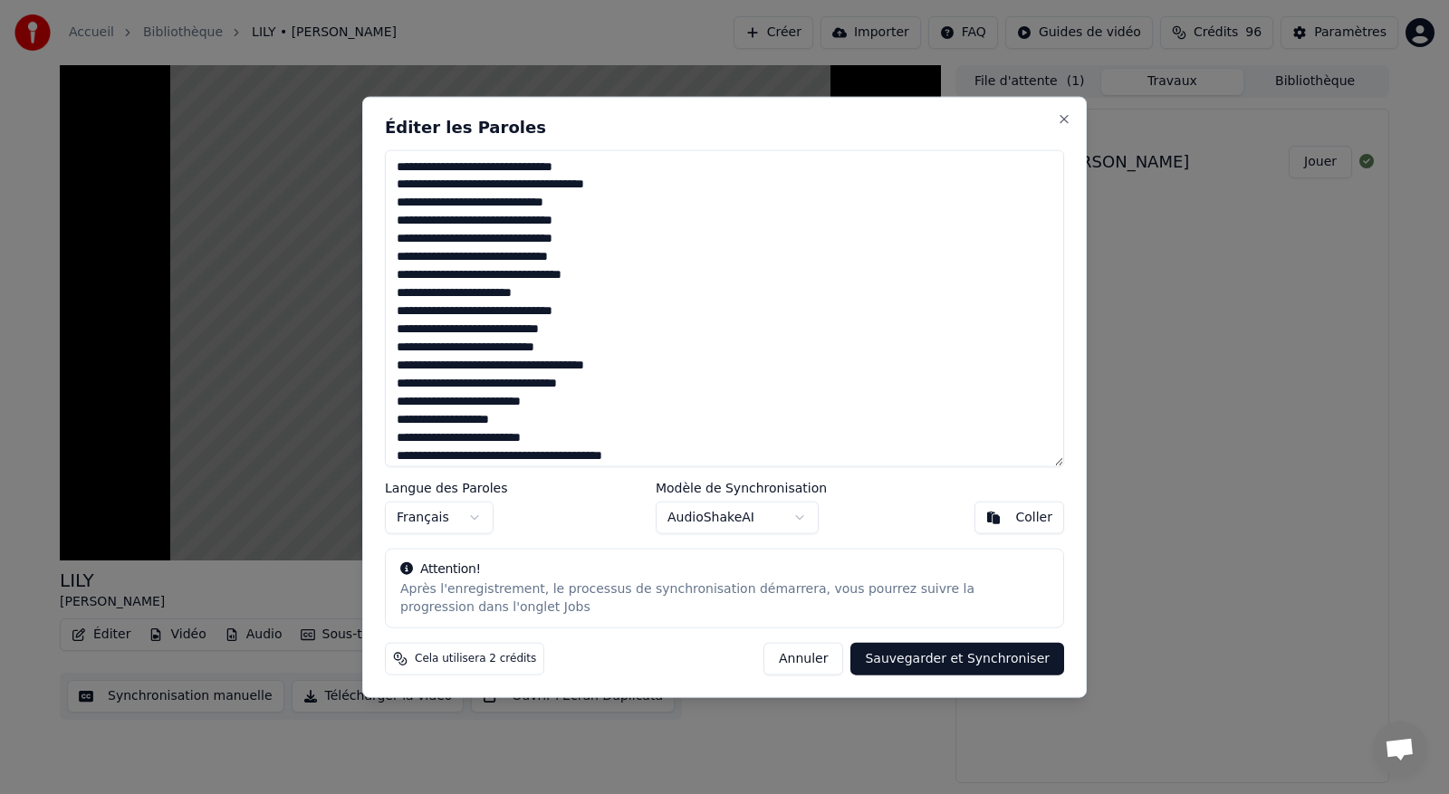
click at [709, 507] on button "Sauvegarder et Synchroniser" at bounding box center [957, 659] width 214 height 33
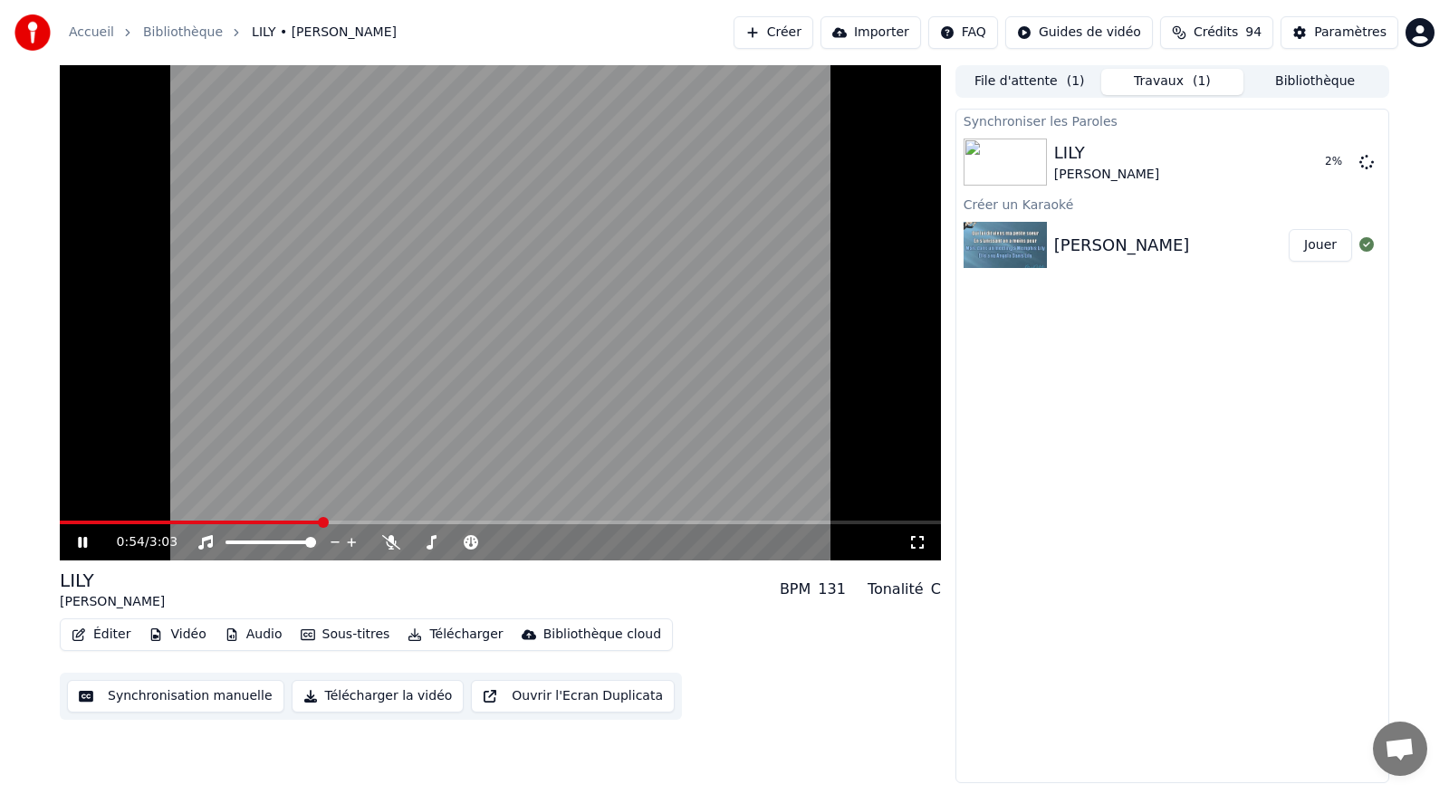
click at [561, 498] on video at bounding box center [500, 312] width 881 height 495
click at [60, 507] on span at bounding box center [65, 522] width 11 height 11
click at [400, 456] on video at bounding box center [500, 312] width 881 height 495
click at [602, 280] on video at bounding box center [500, 312] width 881 height 495
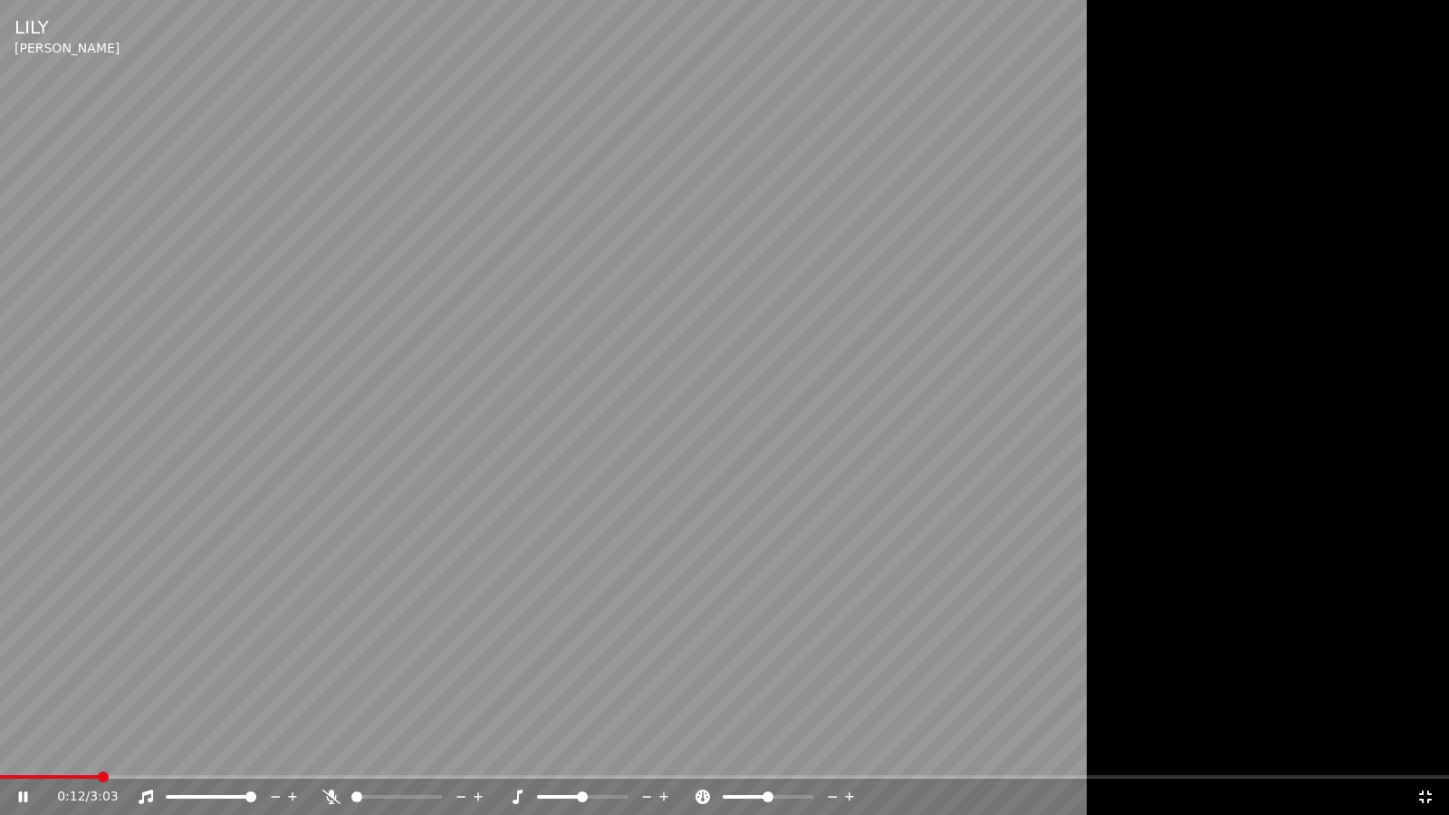
click at [709, 507] on video at bounding box center [724, 407] width 1449 height 815
click at [709, 507] on div "0:15 / 3:03" at bounding box center [724, 797] width 1449 height 36
click at [709, 507] on video at bounding box center [724, 407] width 1449 height 815
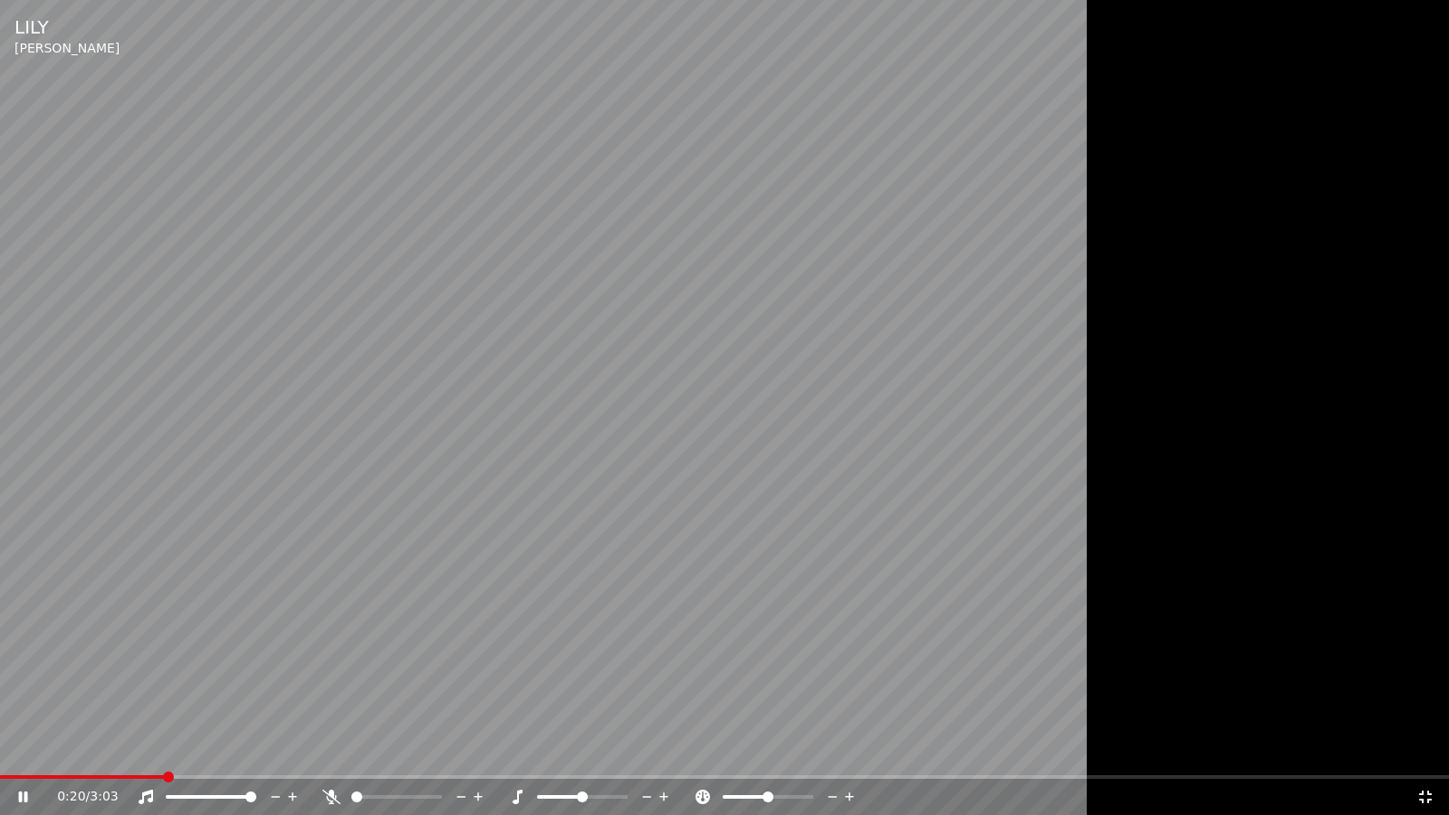
click at [690, 507] on video at bounding box center [724, 407] width 1449 height 815
click at [11, 507] on div "0:21 / 3:03" at bounding box center [724, 797] width 1434 height 18
click at [25, 507] on icon at bounding box center [23, 797] width 11 height 13
click at [0, 507] on span at bounding box center [5, 777] width 11 height 11
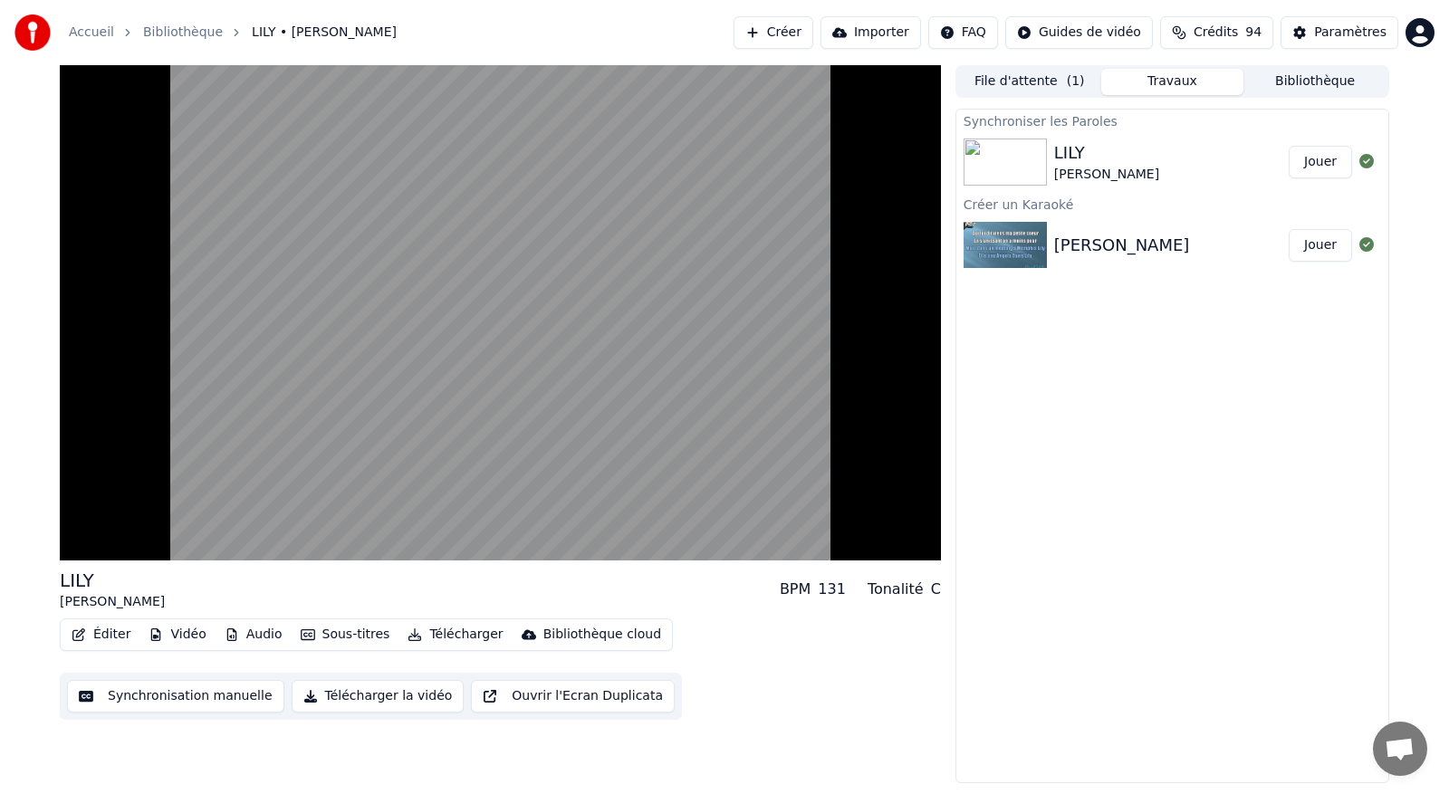
click at [709, 256] on img at bounding box center [1005, 245] width 83 height 47
click at [709, 238] on img at bounding box center [1005, 245] width 83 height 47
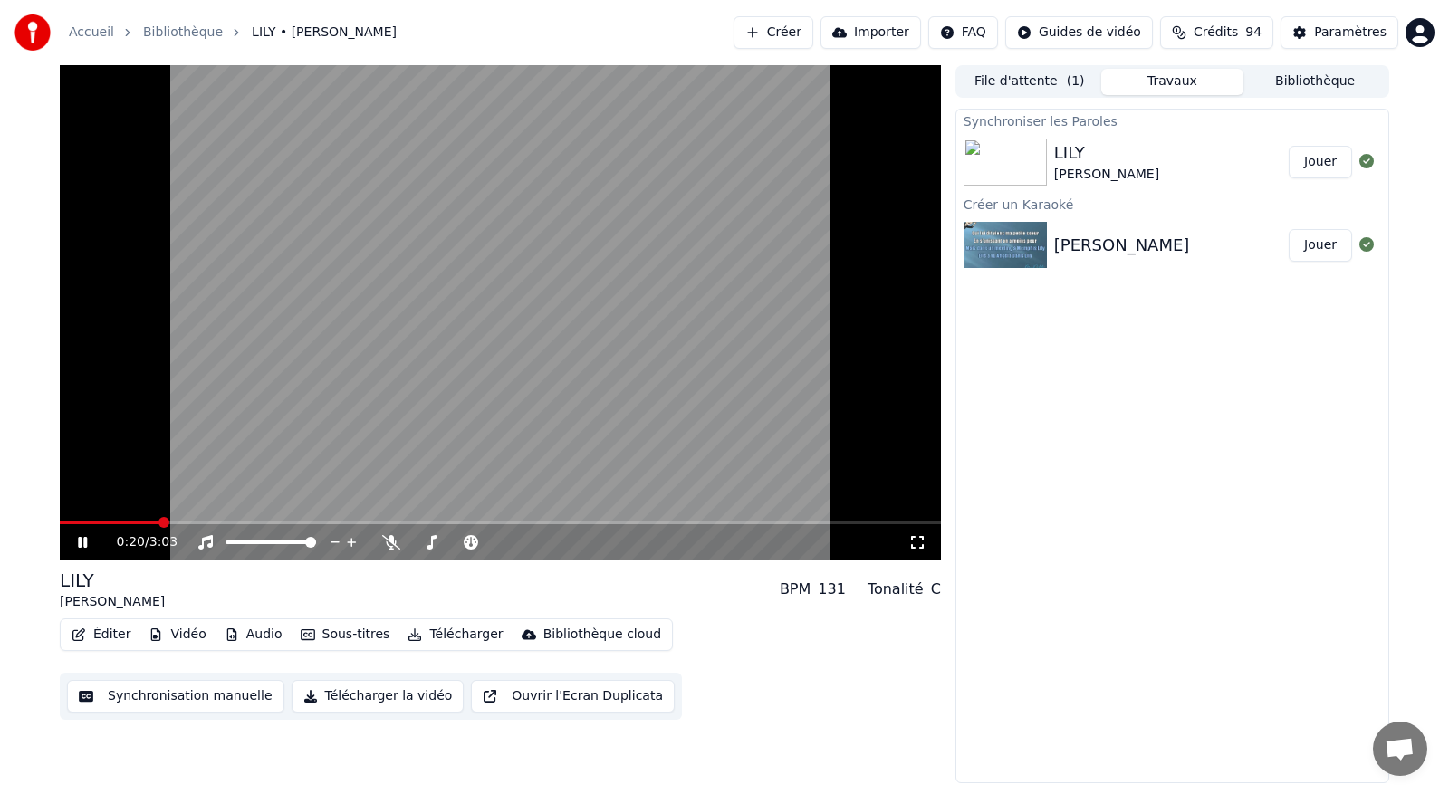
click at [602, 477] on video at bounding box center [500, 312] width 881 height 495
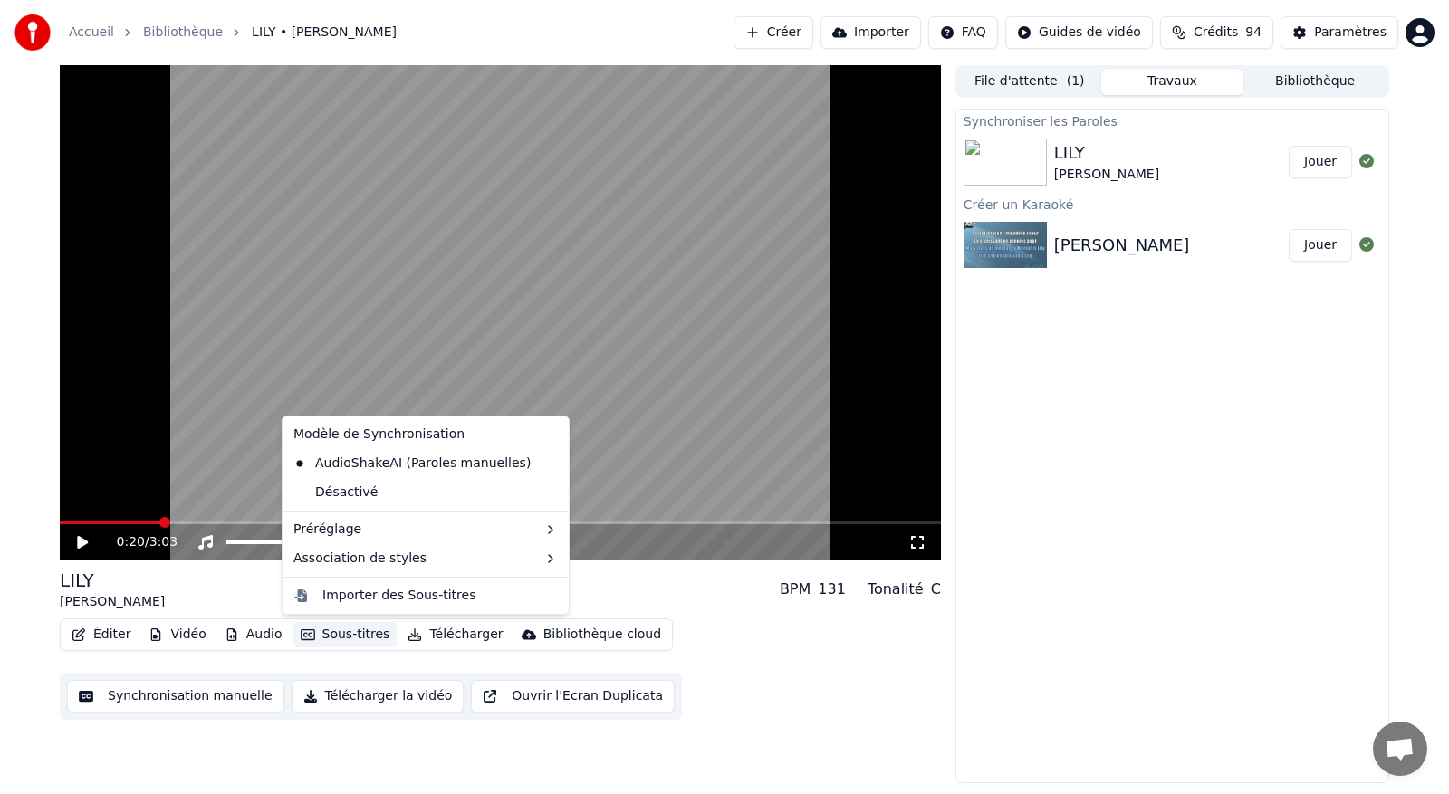
click at [335, 507] on button "Sous-titres" at bounding box center [345, 634] width 104 height 25
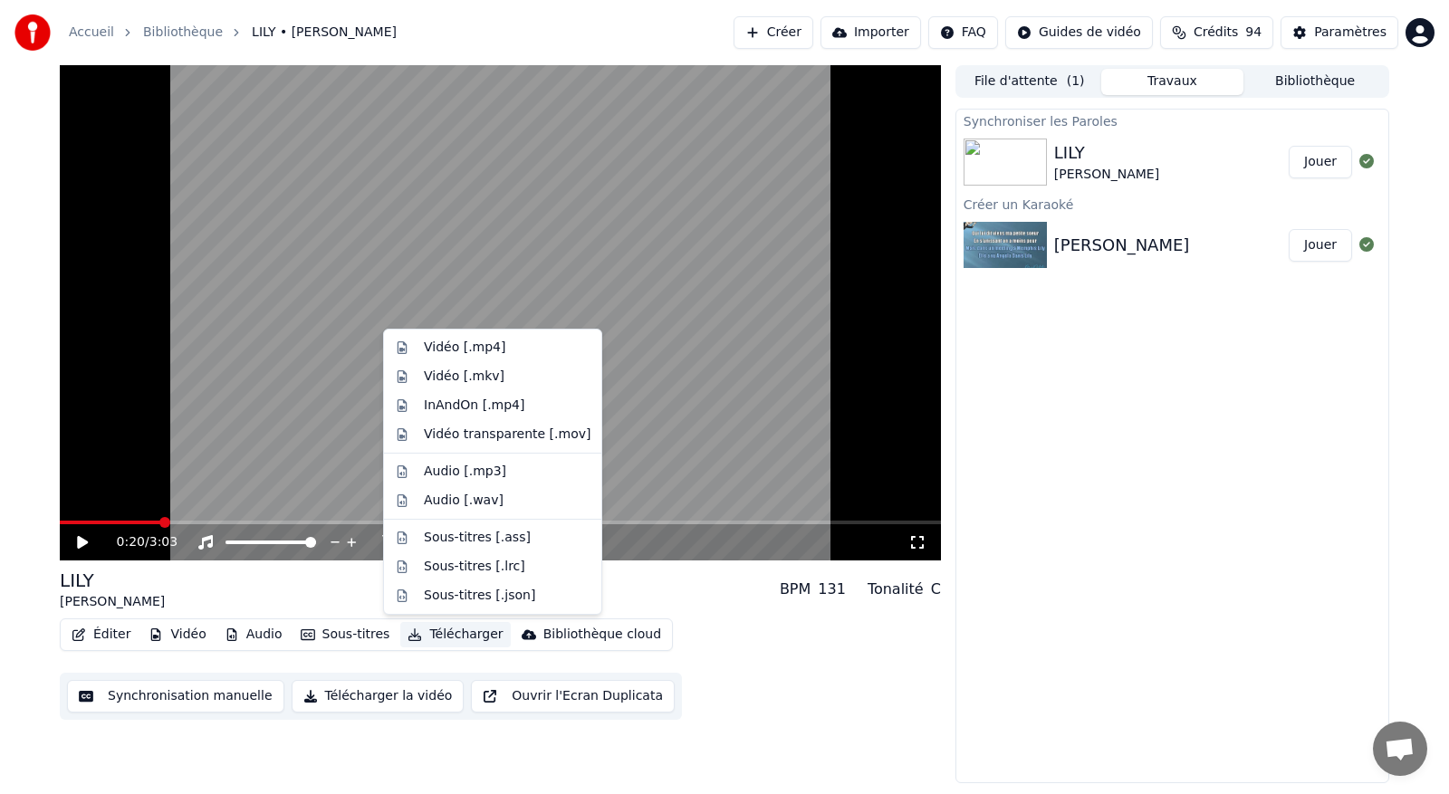
click at [648, 393] on video at bounding box center [500, 312] width 881 height 495
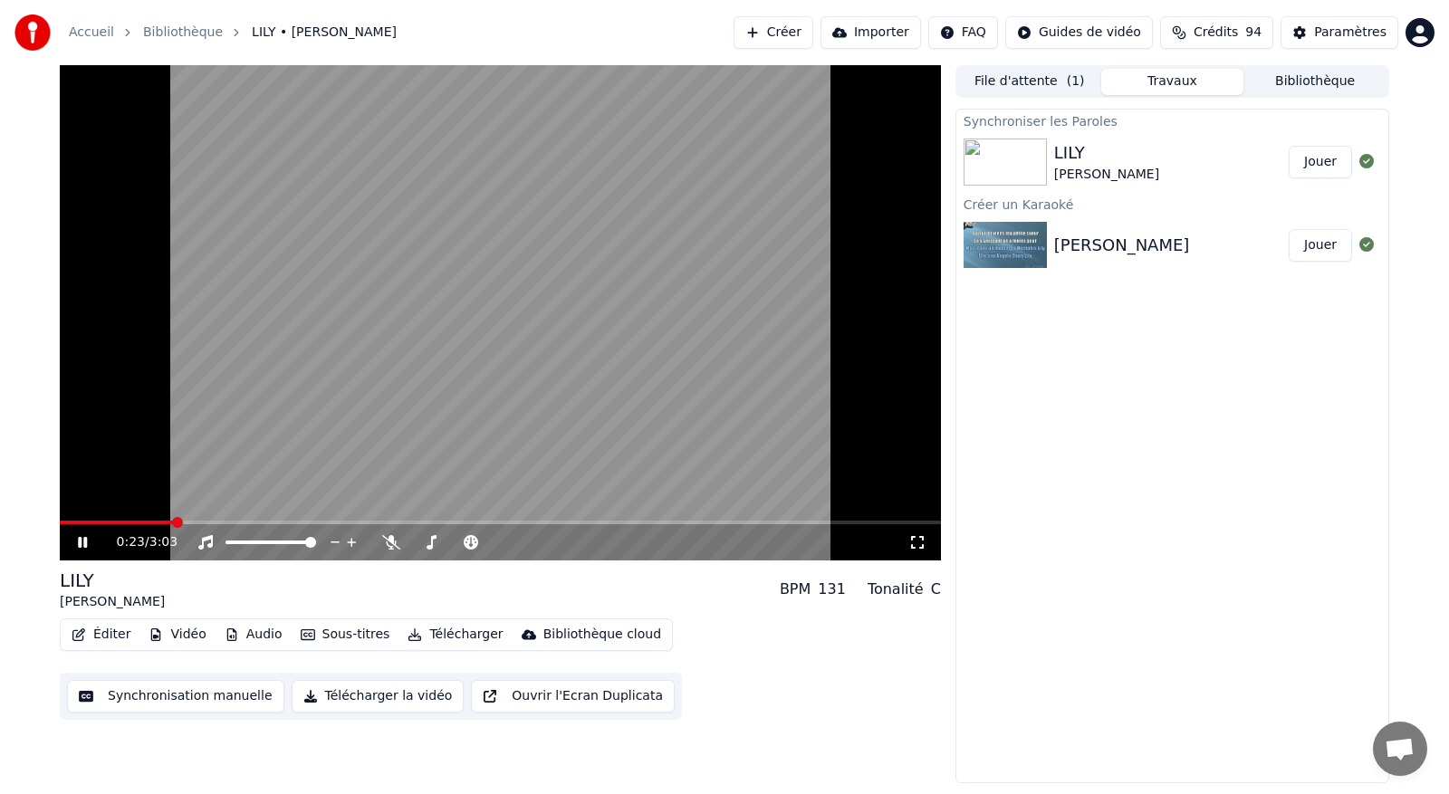
click at [709, 240] on img at bounding box center [1005, 245] width 83 height 47
drag, startPoint x: 915, startPoint y: 538, endPoint x: 915, endPoint y: 558, distance: 19.9
click at [709, 507] on icon at bounding box center [917, 542] width 13 height 13
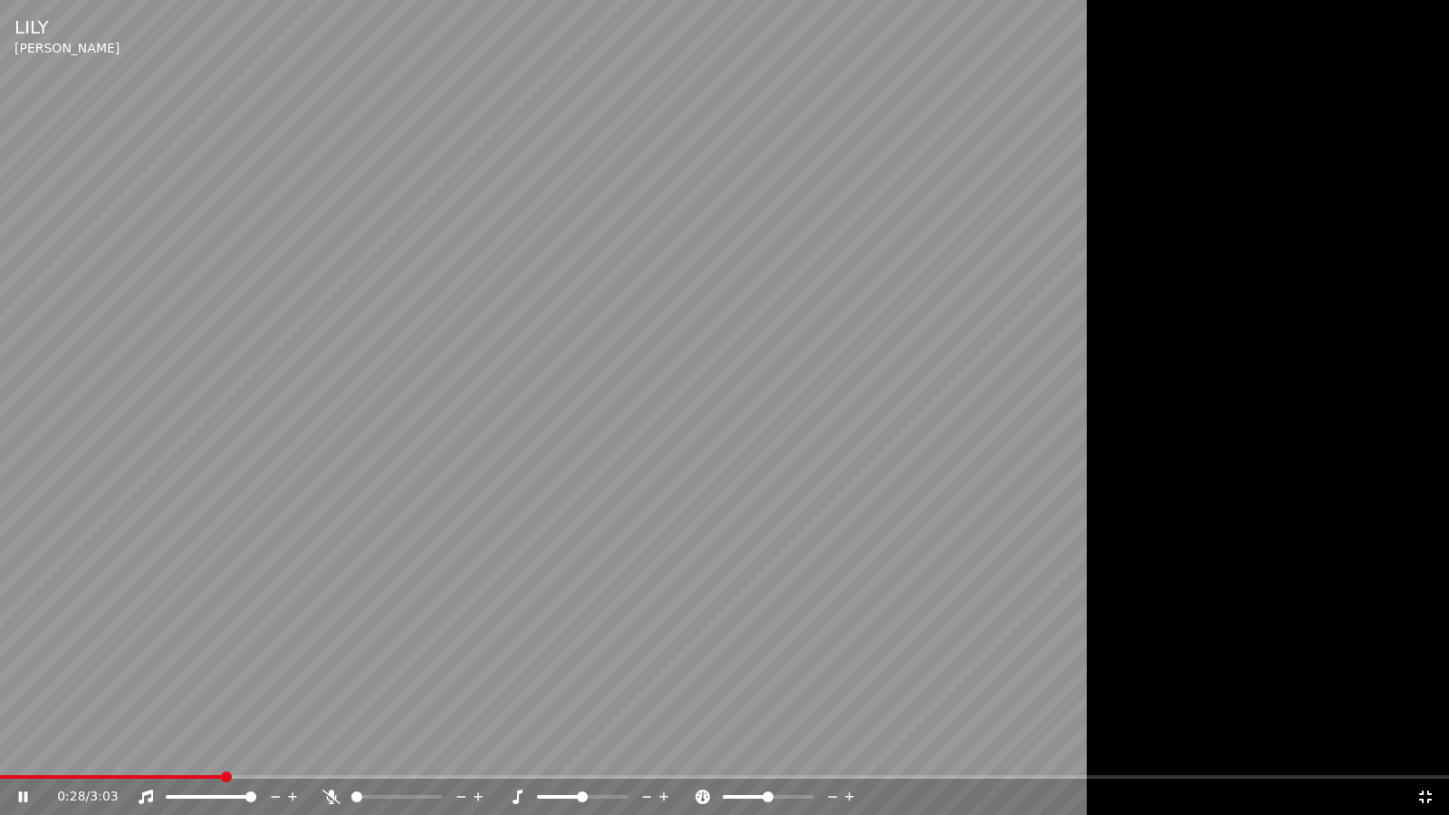
click at [709, 507] on video at bounding box center [724, 407] width 1449 height 815
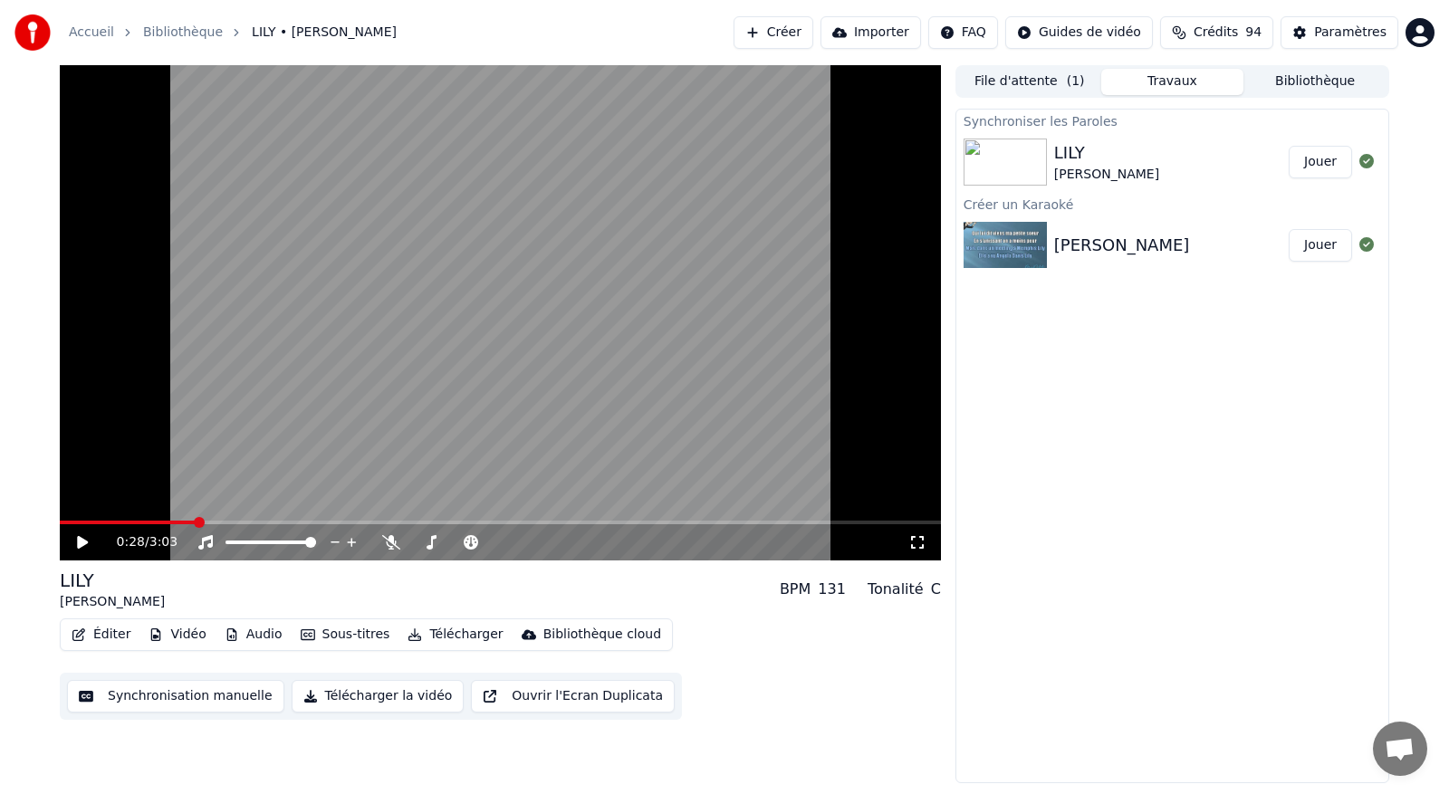
click at [709, 29] on button "Créer" at bounding box center [774, 32] width 80 height 33
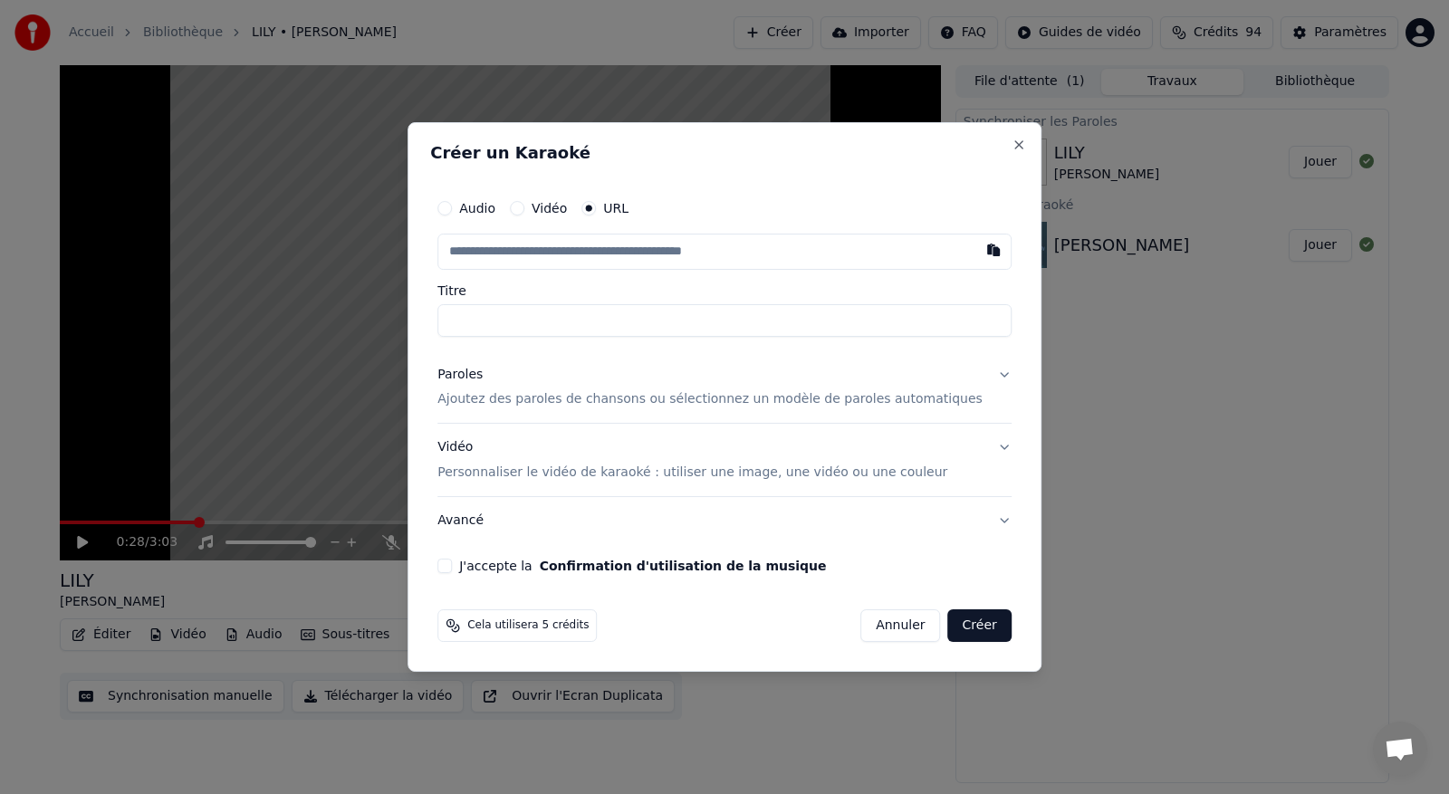
click at [609, 312] on input "Titre" at bounding box center [724, 320] width 574 height 33
type input "*"
type input "**********"
click at [452, 212] on button "Audio" at bounding box center [444, 208] width 14 height 14
click at [559, 207] on label "Vidéo" at bounding box center [549, 209] width 35 height 13
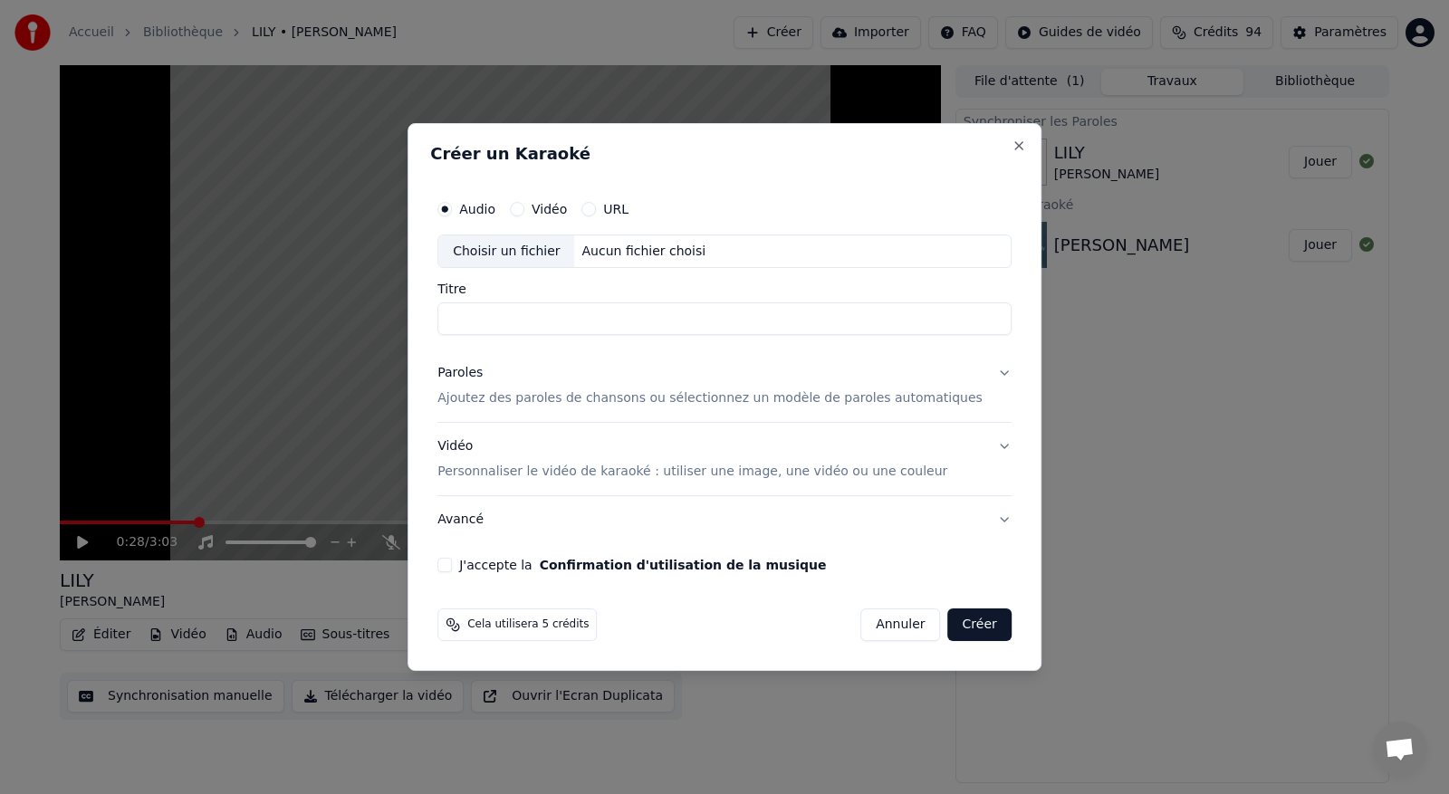
click at [524, 207] on button "Vidéo" at bounding box center [517, 209] width 14 height 14
click at [596, 211] on button "URL" at bounding box center [588, 209] width 14 height 14
click at [709, 149] on button "Close" at bounding box center [1019, 145] width 14 height 14
